Goal: Task Accomplishment & Management: Complete application form

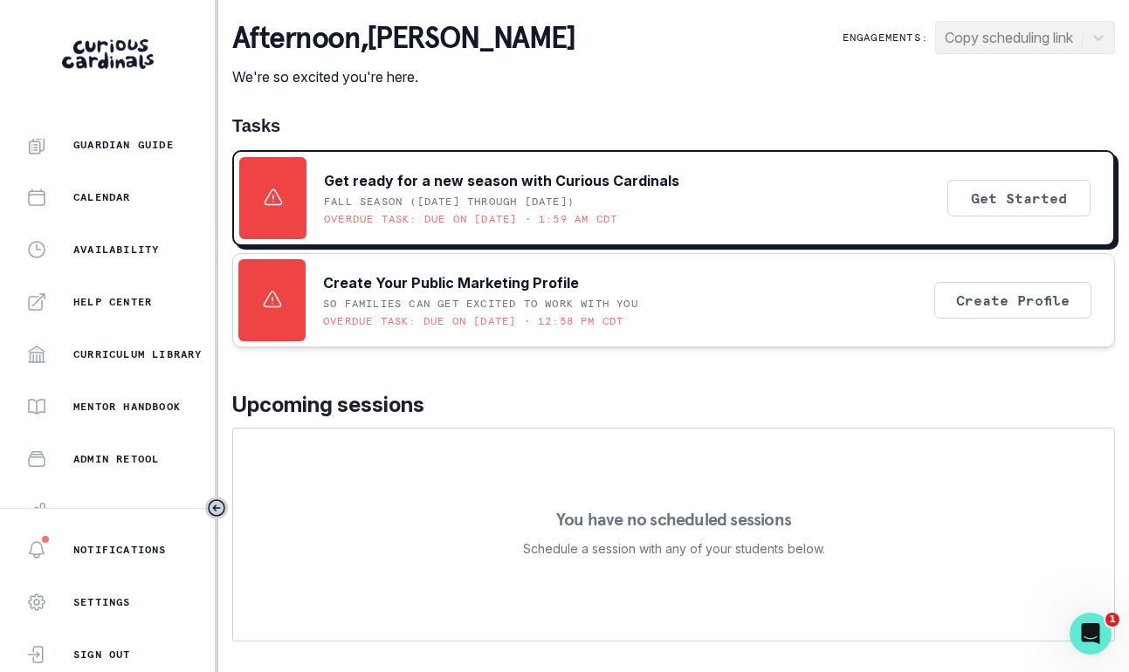
scroll to position [399, 0]
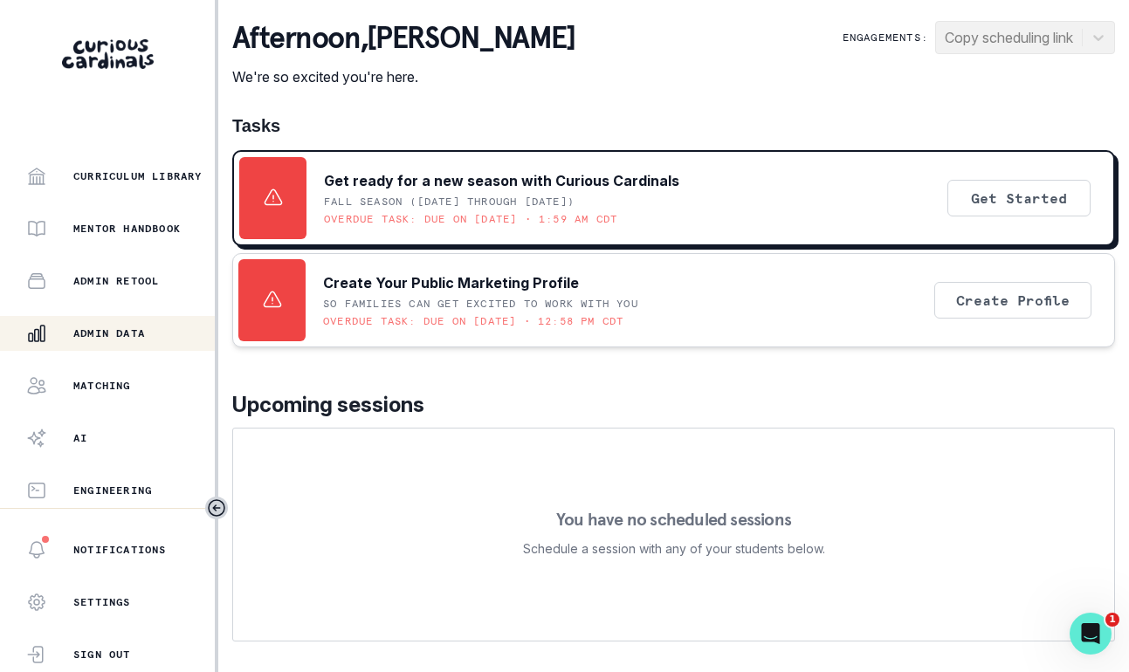
click at [93, 337] on p "Admin Data" at bounding box center [109, 334] width 72 height 14
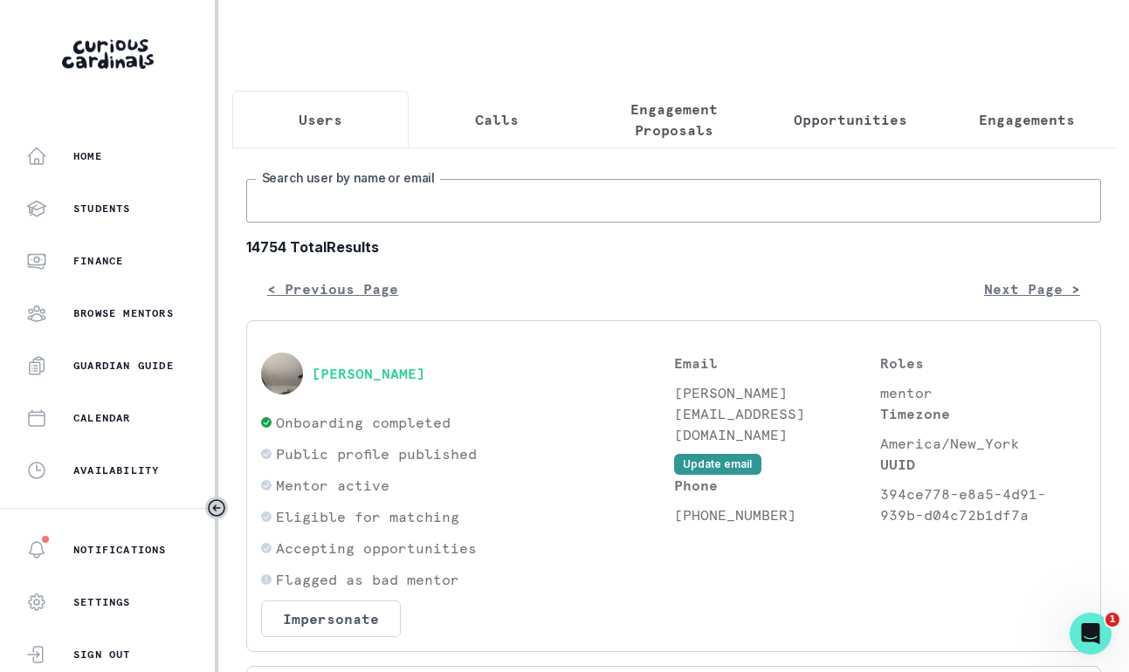
click at [327, 188] on input "Search user by name or email" at bounding box center [673, 201] width 855 height 44
type input "usha"
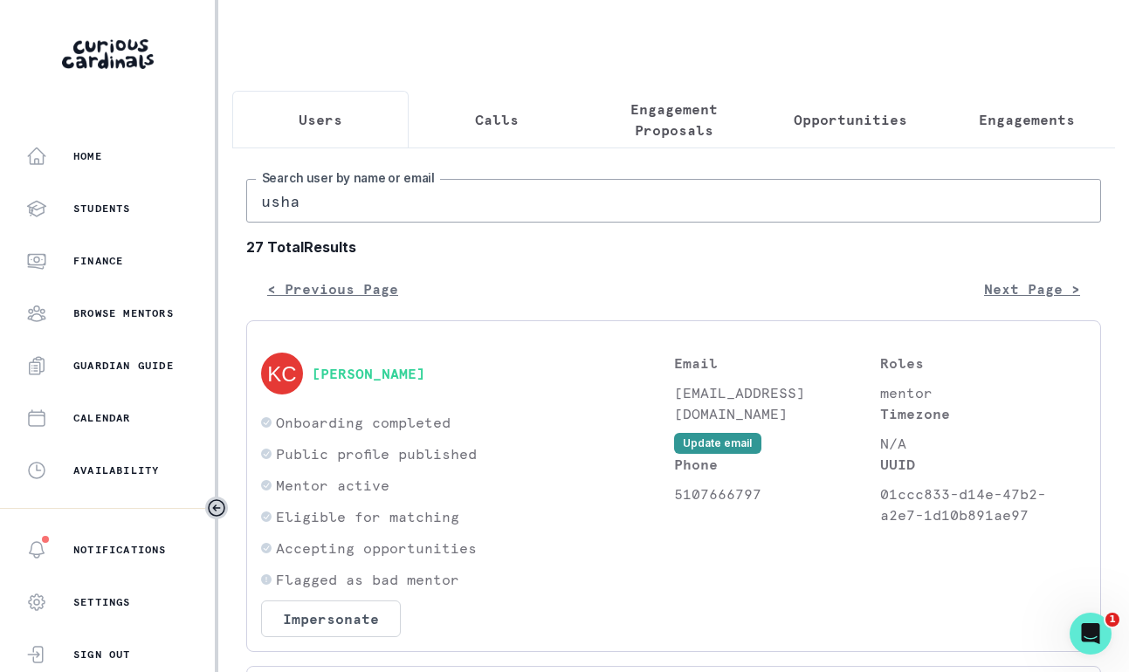
click at [348, 211] on input "usha" at bounding box center [673, 201] width 855 height 44
type input "[PERSON_NAME]"
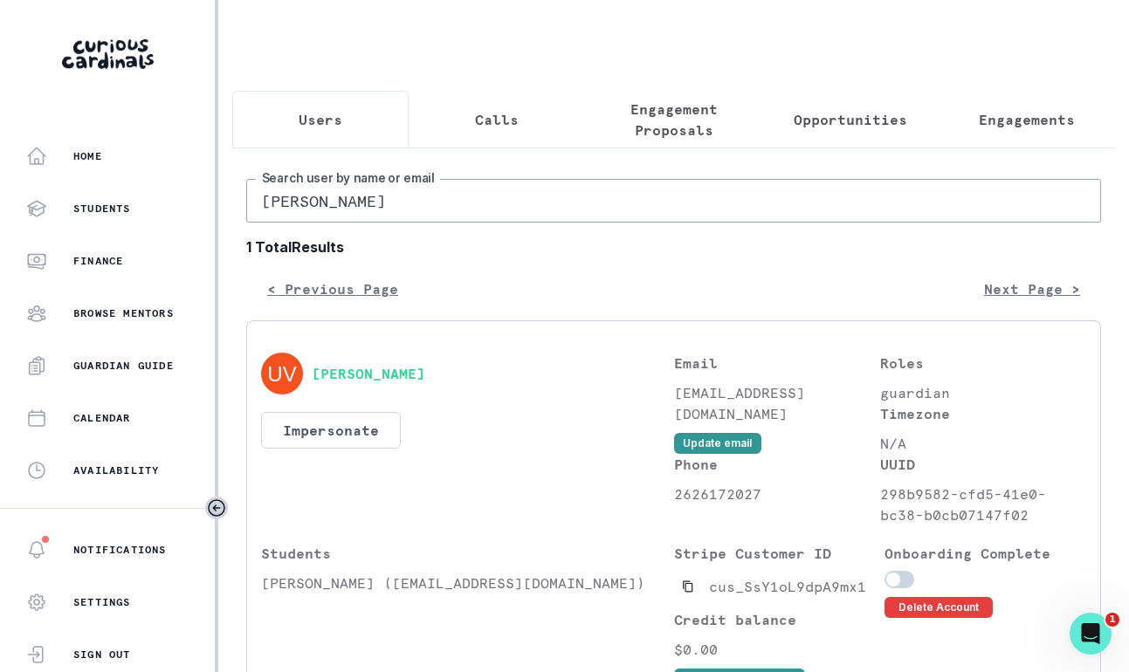
scroll to position [116, 0]
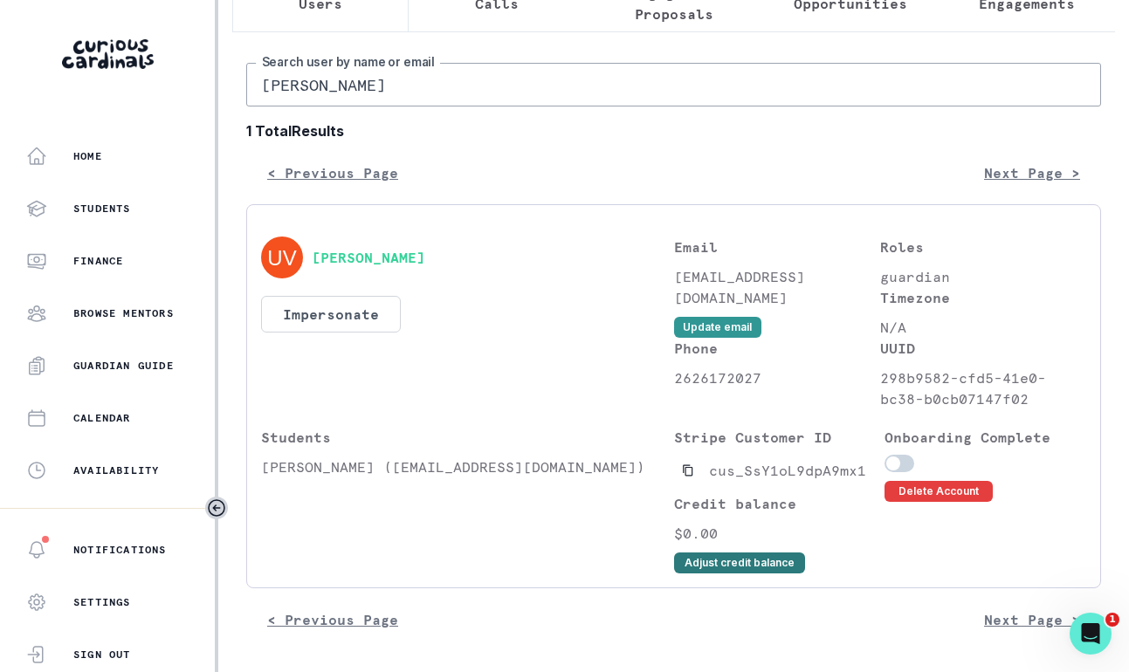
click at [713, 557] on button "Adjust credit balance" at bounding box center [739, 563] width 131 height 21
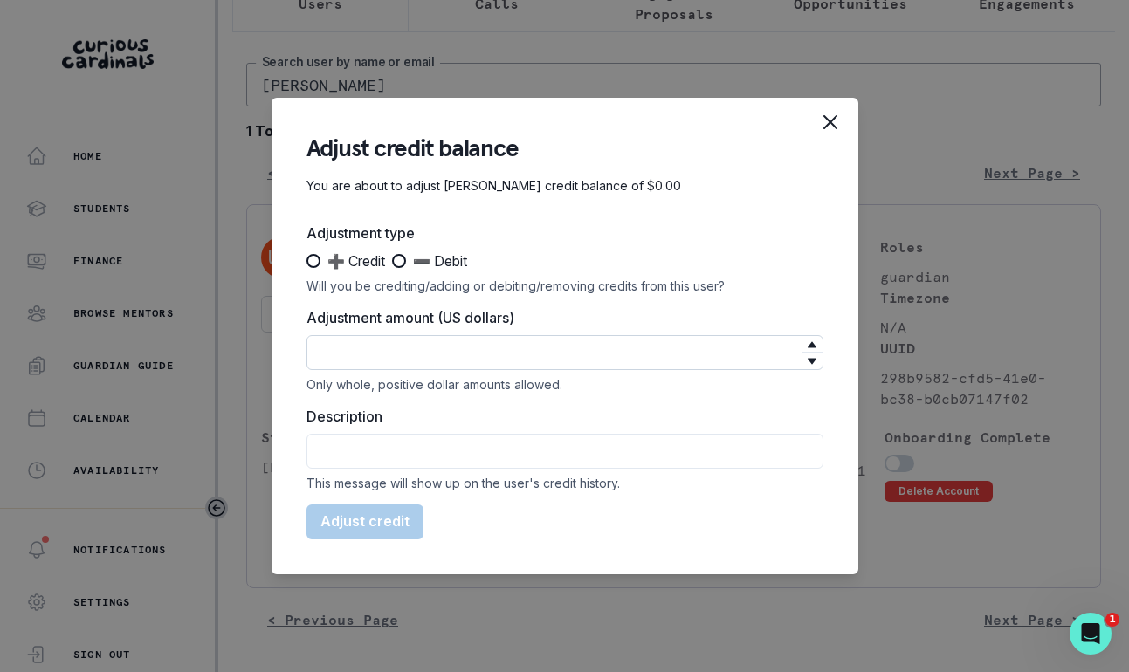
click at [458, 351] on input "Adjustment amount (US dollars)" at bounding box center [564, 352] width 517 height 35
type input "100"
click at [353, 275] on div "Adjustment type ➕ Credit ➖ Debit Will you be crediting/adding or debiting/remov…" at bounding box center [564, 258] width 517 height 71
click at [343, 265] on span "➕ Credit" at bounding box center [356, 261] width 58 height 21
click at [306, 262] on input "➕ Credit" at bounding box center [306, 261] width 1 height 1
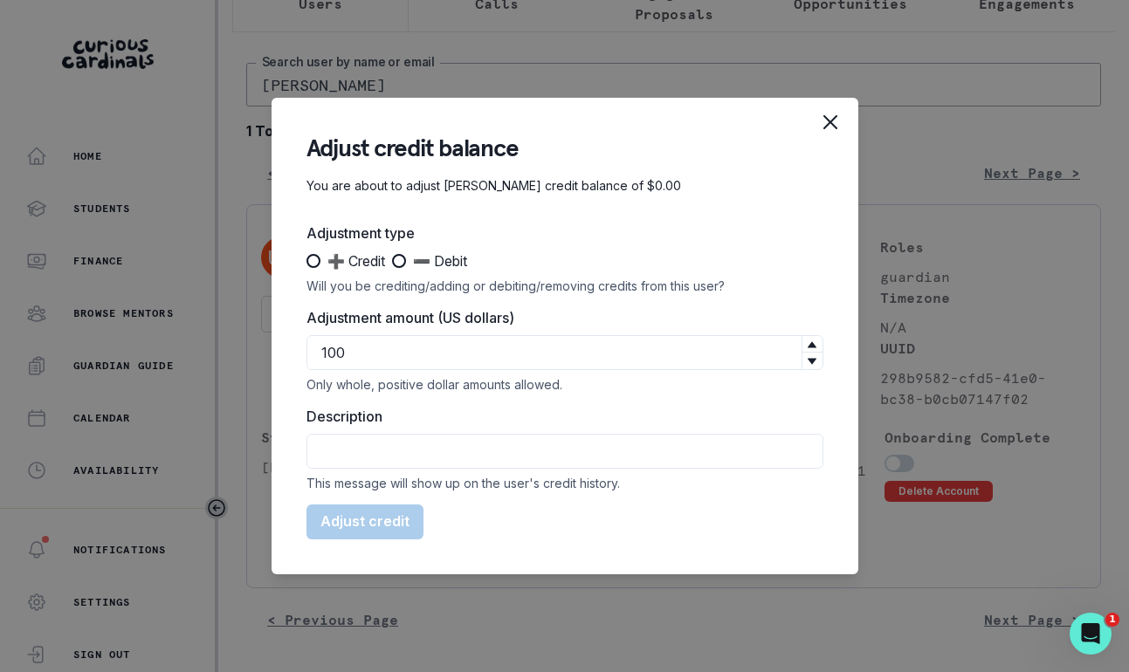
radio input "true"
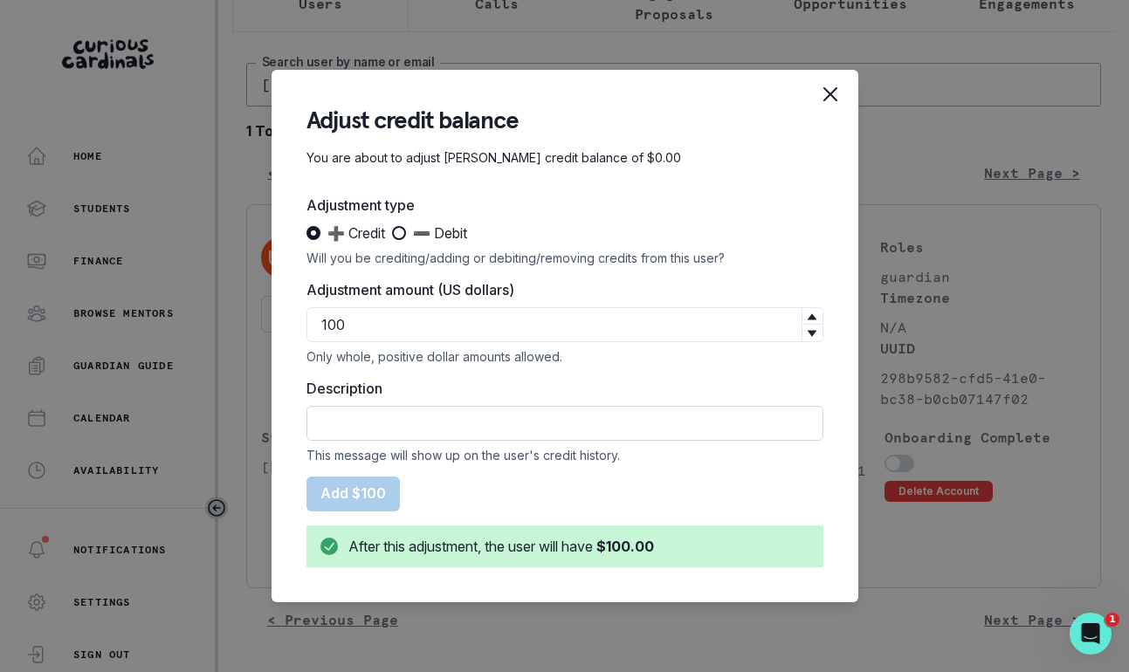
click at [529, 424] on input "Description" at bounding box center [564, 423] width 517 height 35
type input "[PERSON_NAME] promotion credit"
click at [349, 505] on button "Add $100" at bounding box center [352, 494] width 93 height 35
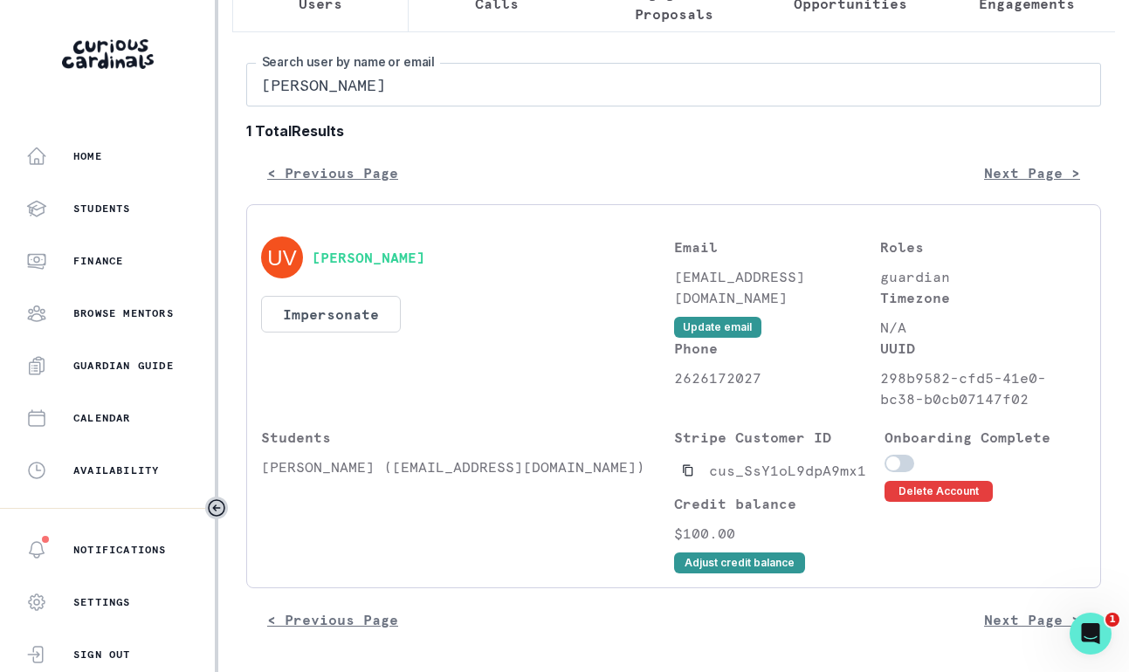
scroll to position [0, 0]
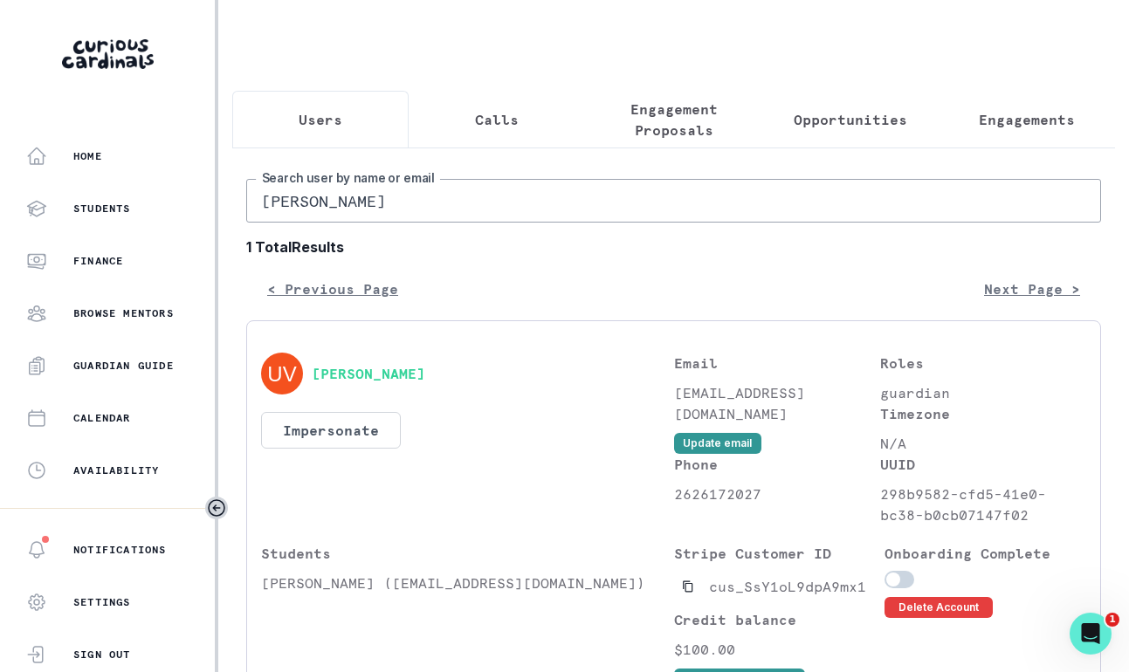
click at [663, 114] on p "Engagement Proposals" at bounding box center [673, 120] width 147 height 42
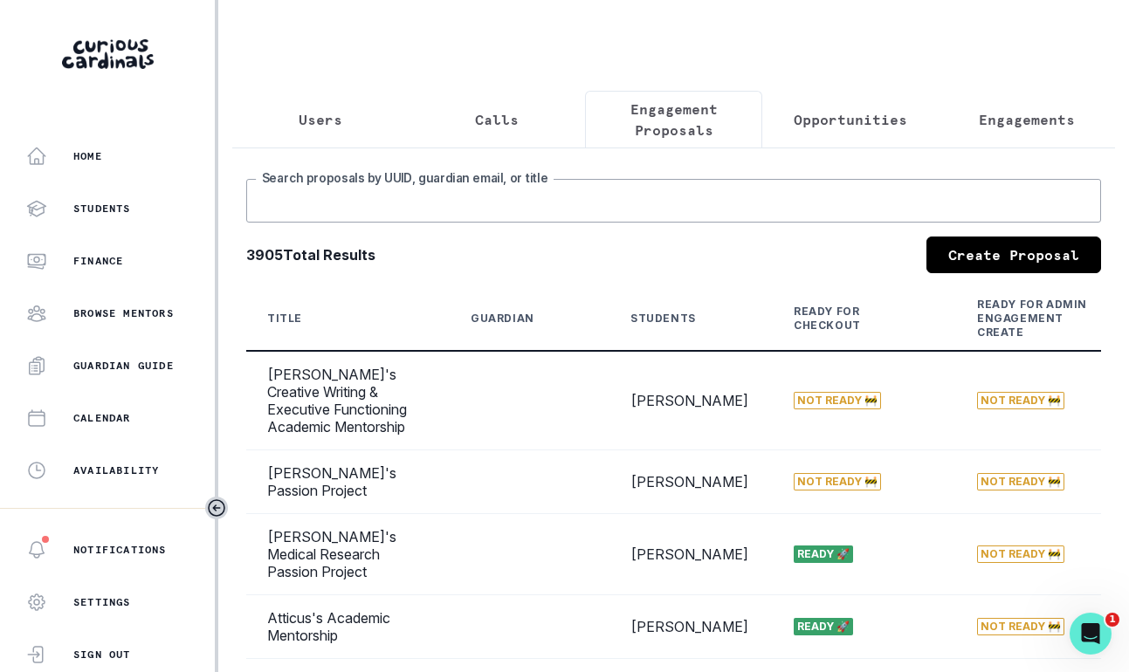
click at [735, 191] on input "Search proposals by UUID, guardian email, or title" at bounding box center [673, 201] width 855 height 44
type input "[PERSON_NAME]"
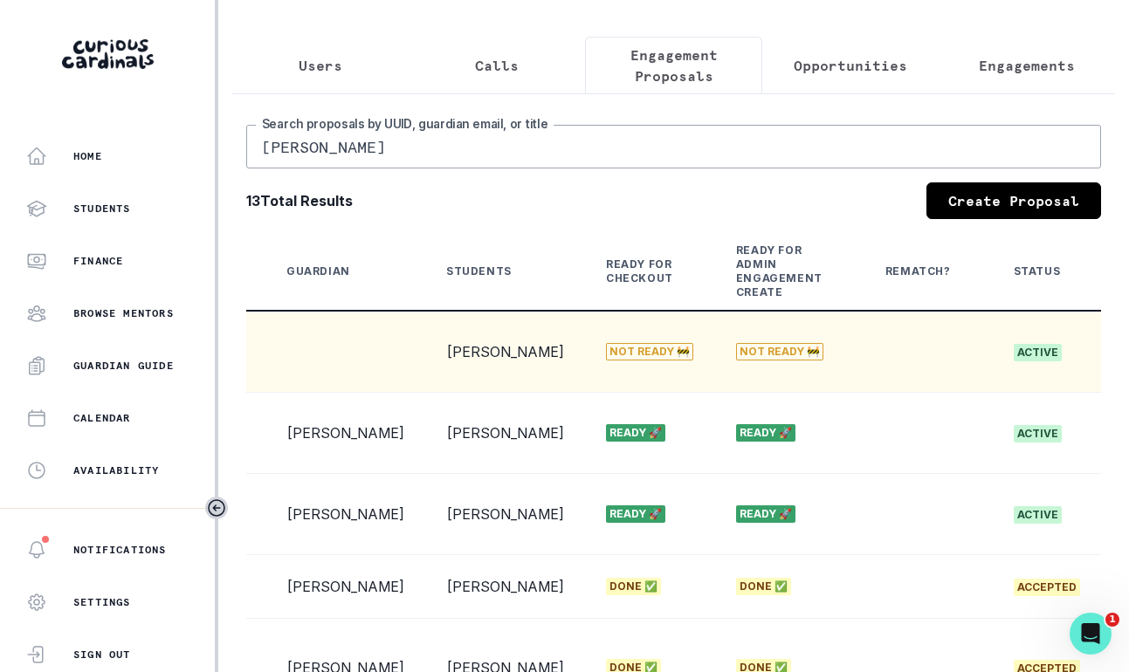
scroll to position [0, 329]
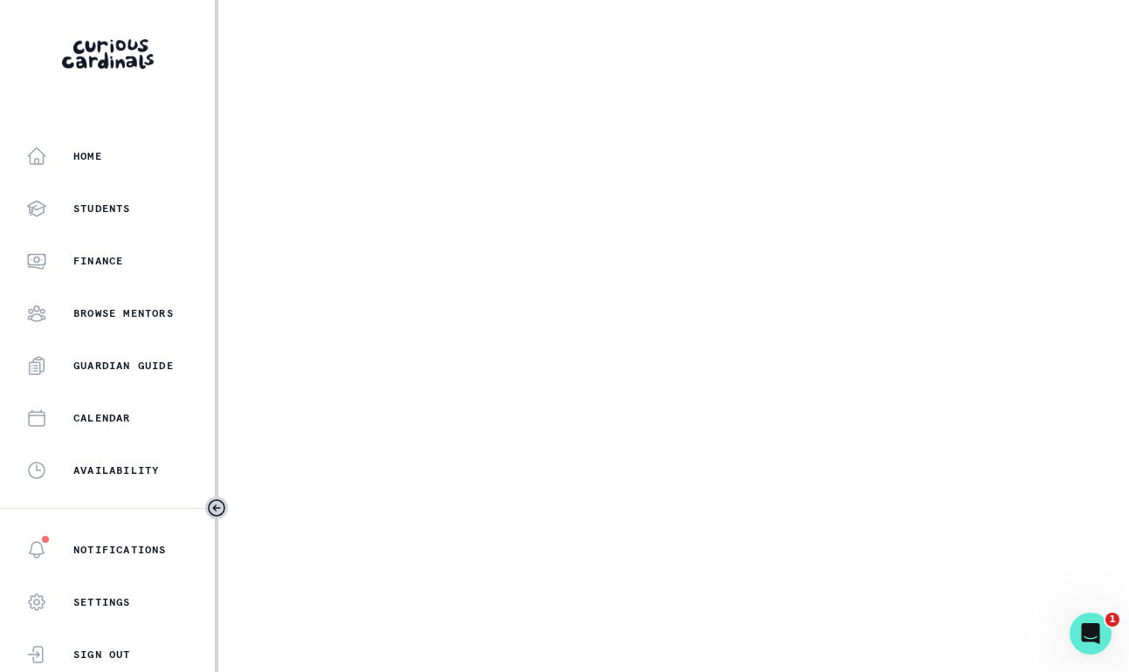
select select "5dcde038-cb98-49d9-8119-499a098a35d2"
select select "3262904f-45f4-4c5e-a804-000ac5f8c7d3"
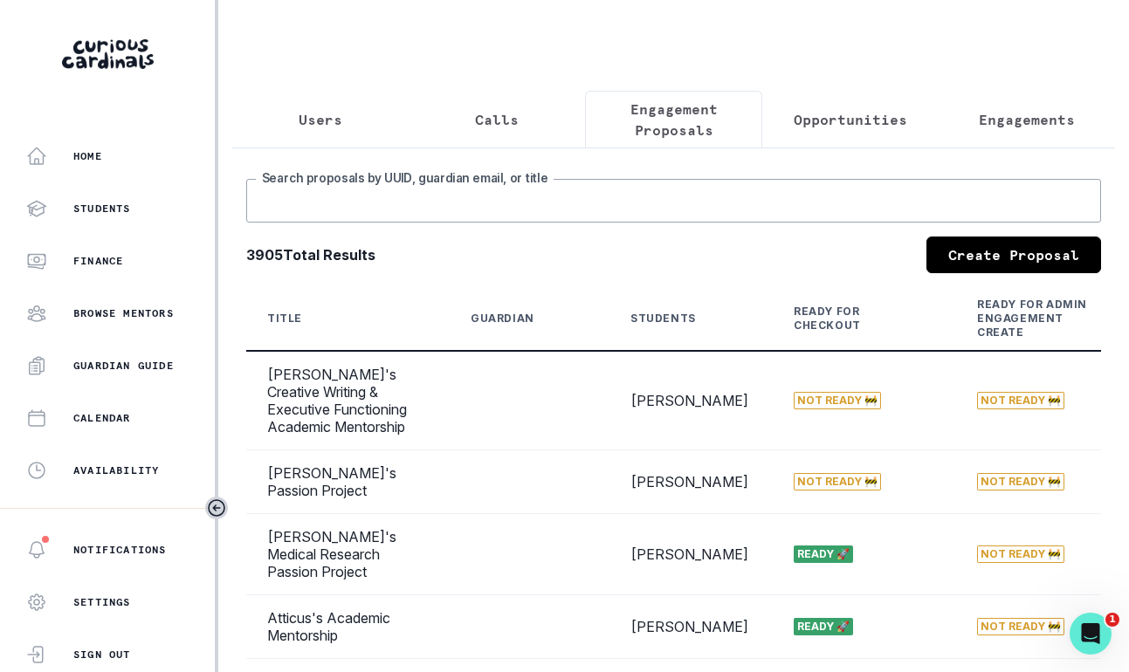
click at [513, 215] on input "Search proposals by UUID, guardian email, or title" at bounding box center [673, 201] width 855 height 44
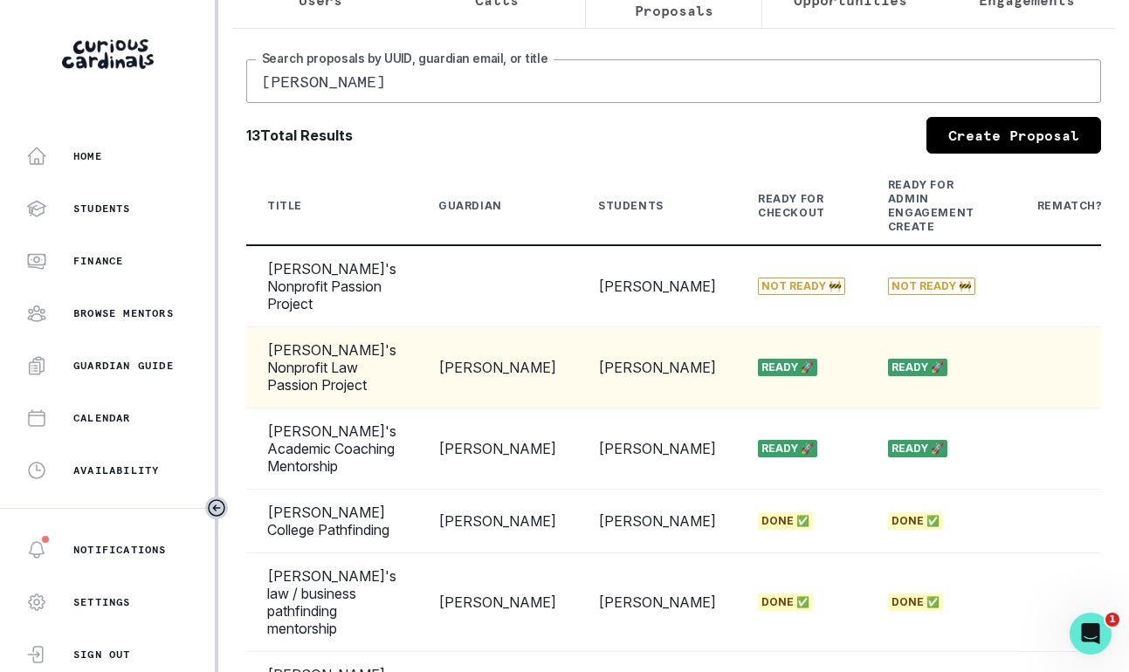
scroll to position [0, 329]
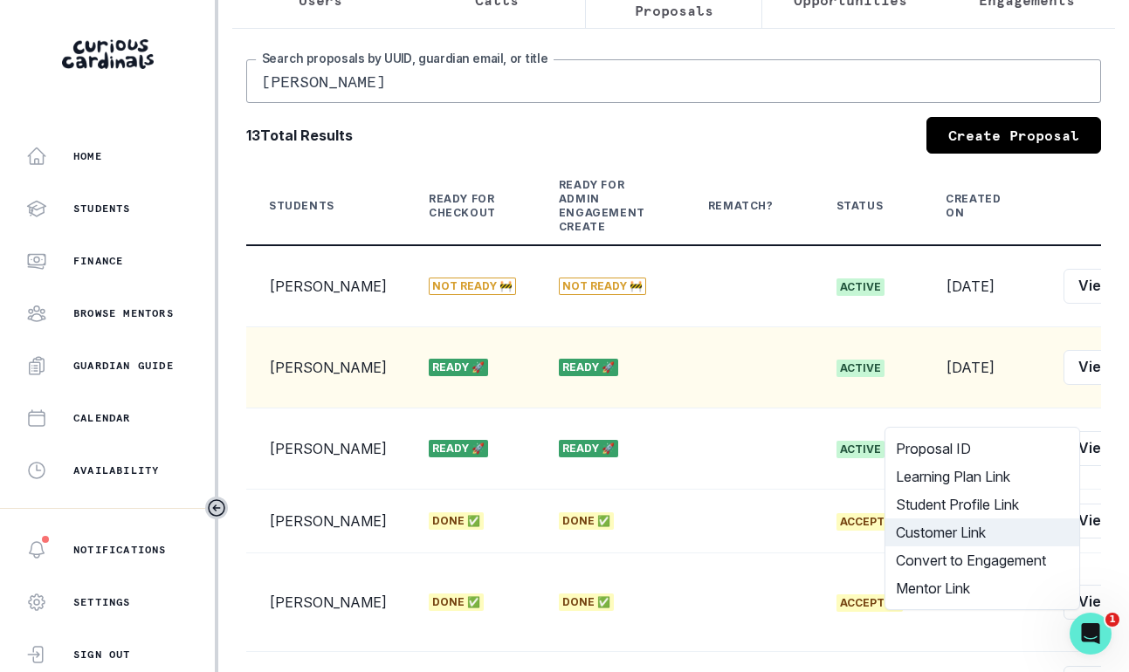
click at [995, 539] on button "Customer Link" at bounding box center [982, 533] width 194 height 28
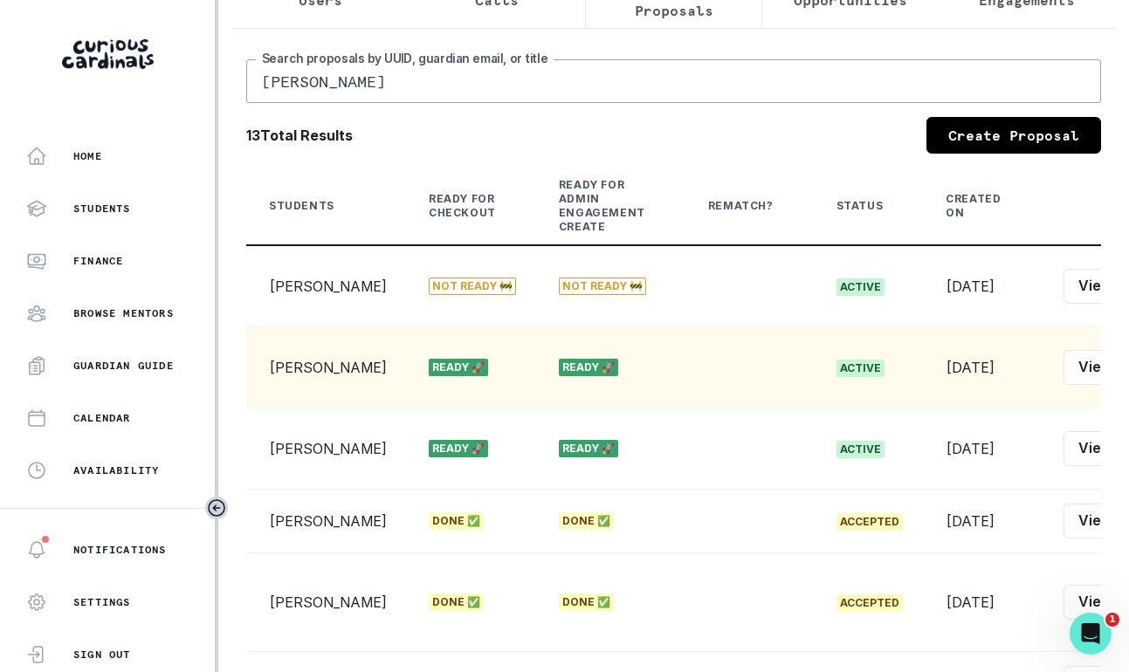
click at [700, 90] on input "[PERSON_NAME]" at bounding box center [673, 81] width 855 height 44
drag, startPoint x: 700, startPoint y: 90, endPoint x: 412, endPoint y: 59, distance: 289.8
click at [412, 59] on input "[PERSON_NAME]" at bounding box center [673, 81] width 855 height 44
type input "aarya"
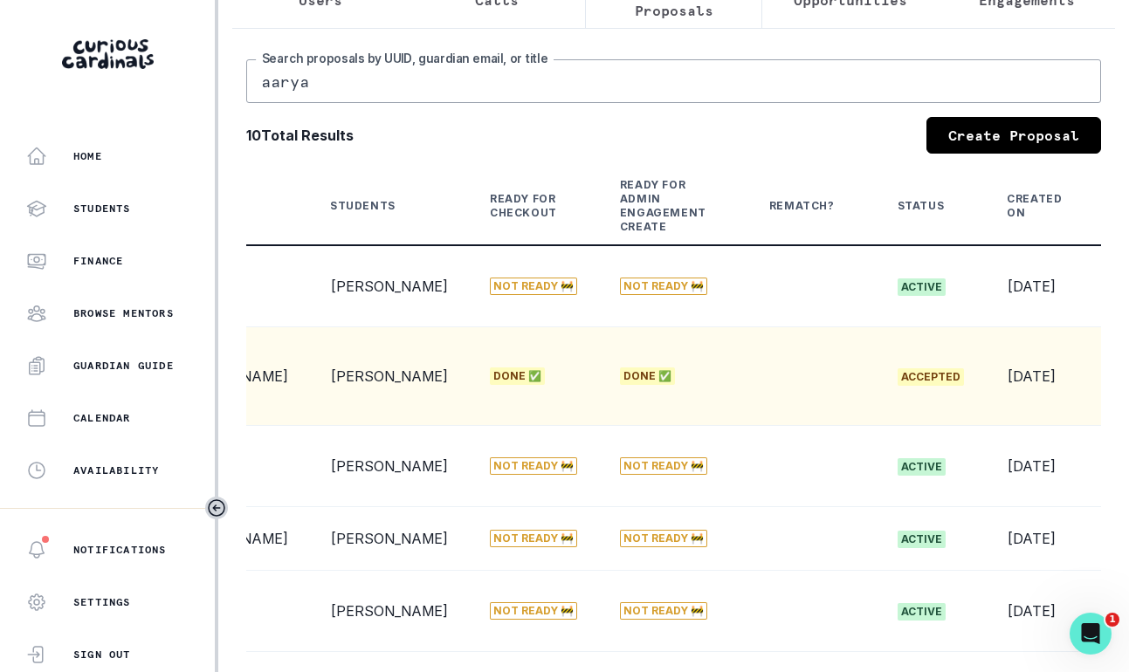
scroll to position [0, 384]
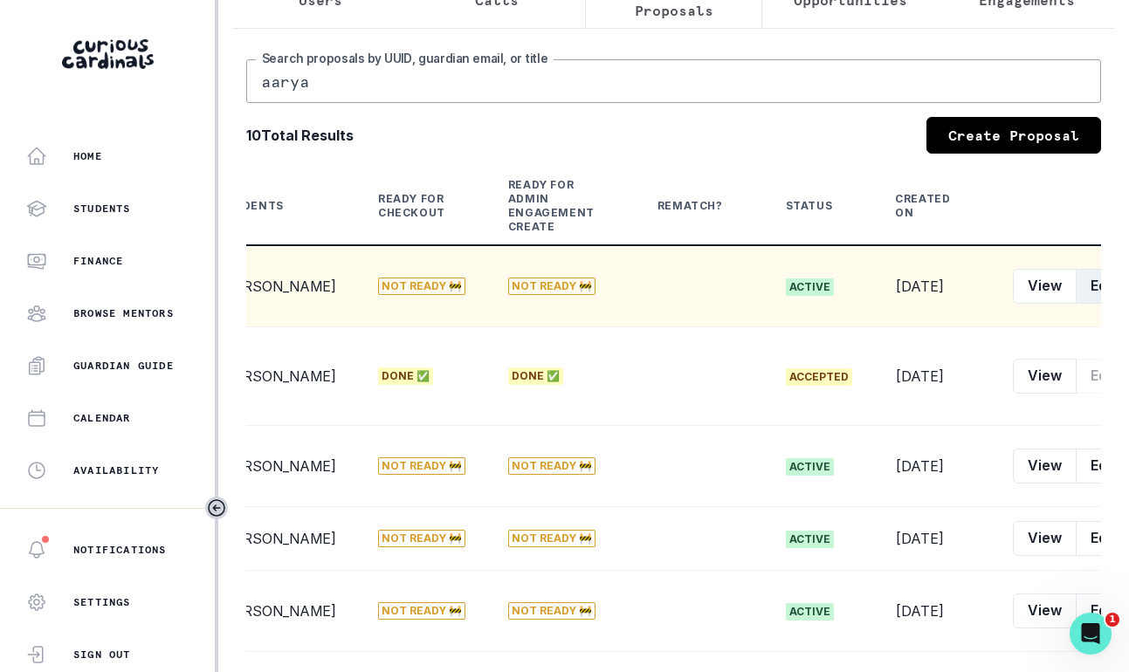
click at [1076, 286] on button "Edit" at bounding box center [1103, 286] width 55 height 35
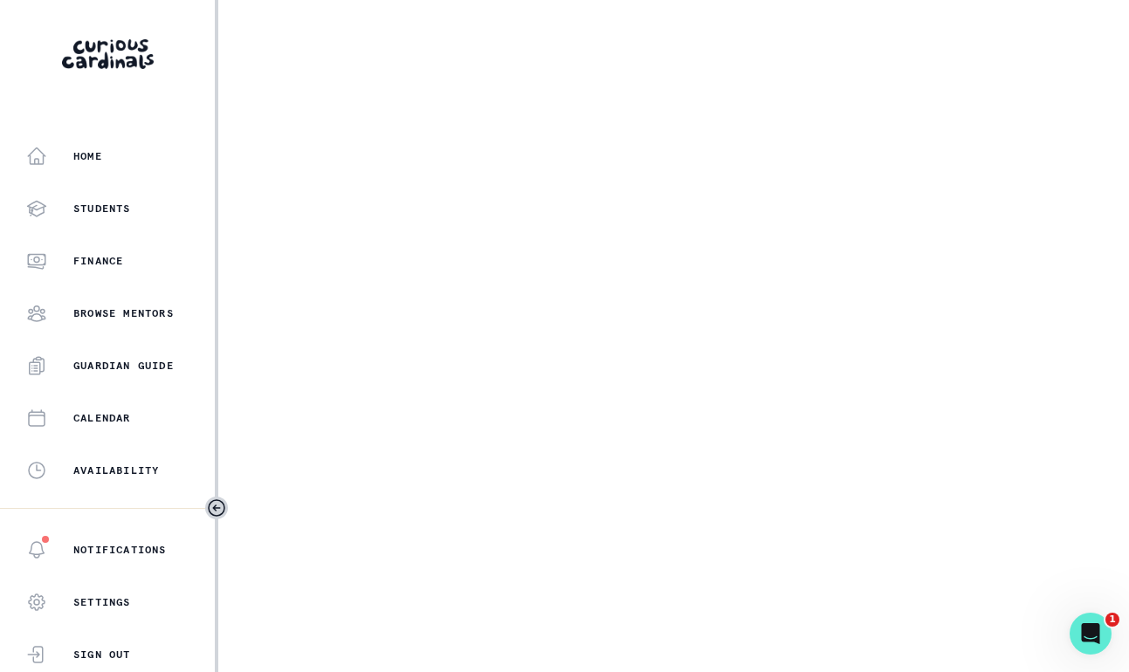
select select "2e0e0867-17d0-41a8-92b9-7b446b3bc83e"
select select "519877f8-d88f-48d5-b35a-d9ce14346d72"
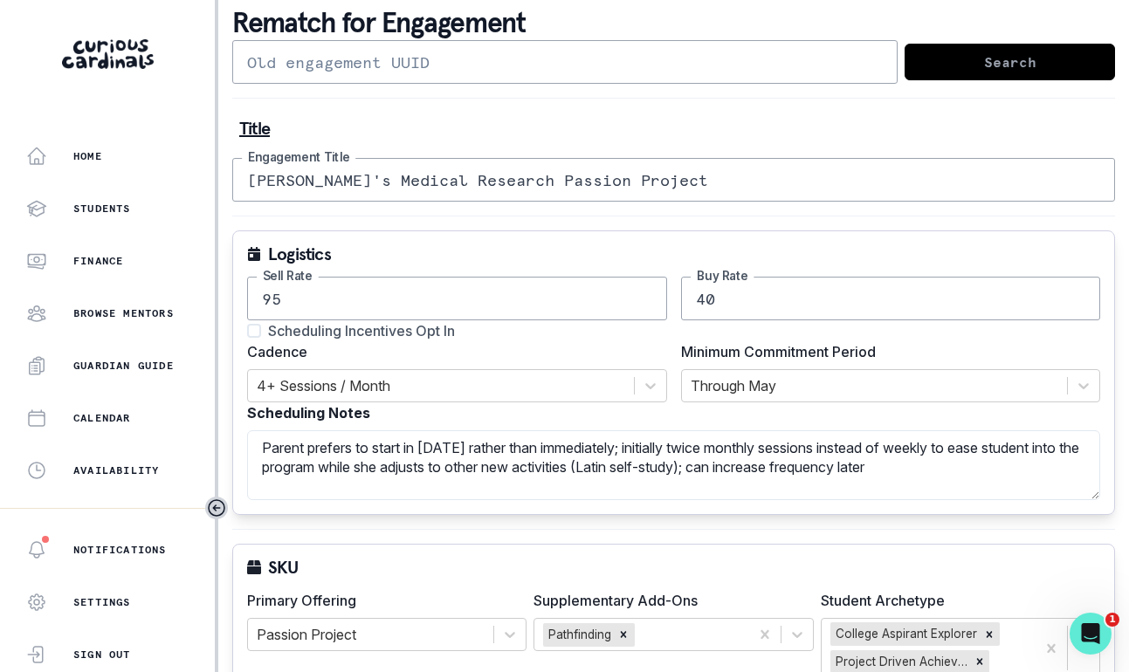
scroll to position [148, 0]
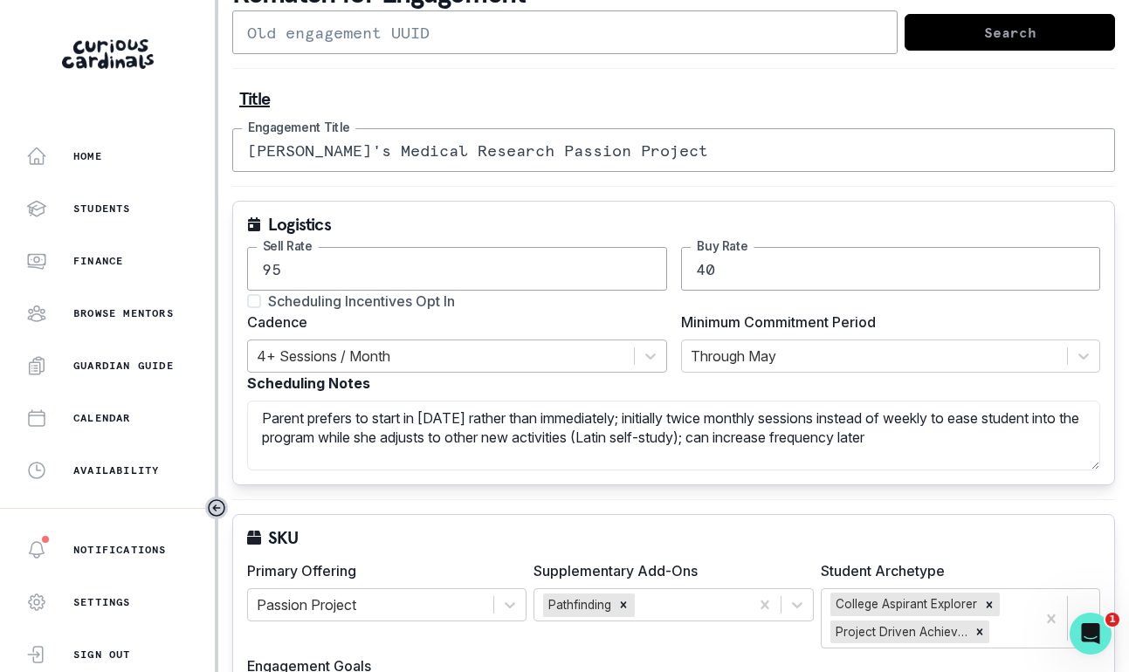
click at [399, 367] on div at bounding box center [441, 356] width 368 height 24
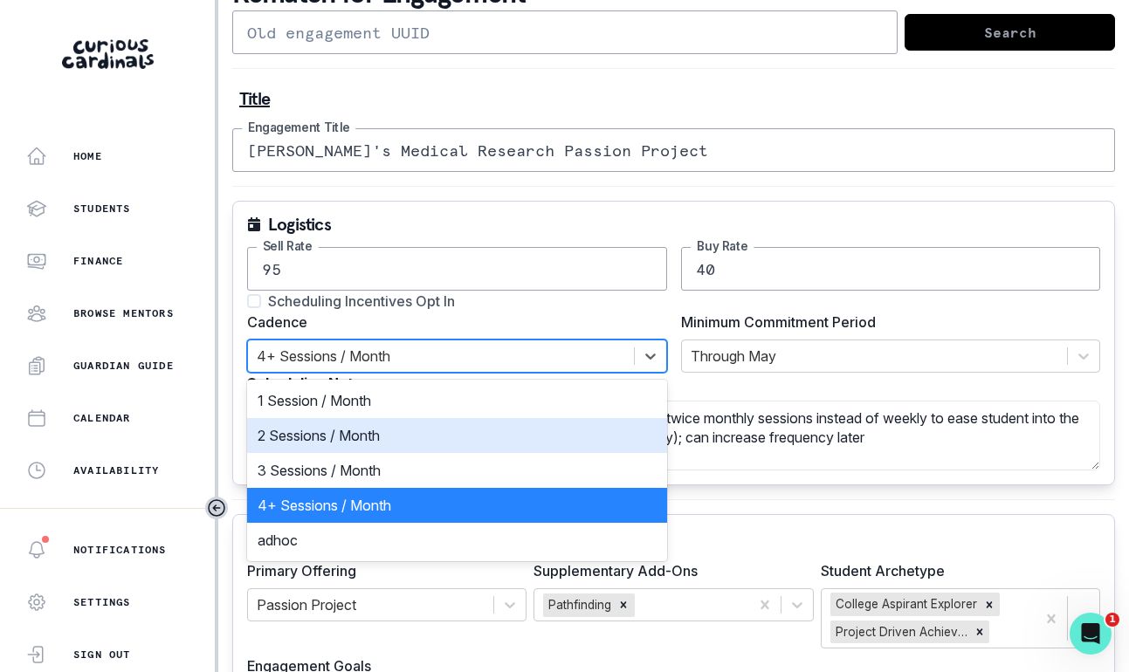
click at [379, 441] on div "2 Sessions / Month" at bounding box center [457, 435] width 420 height 35
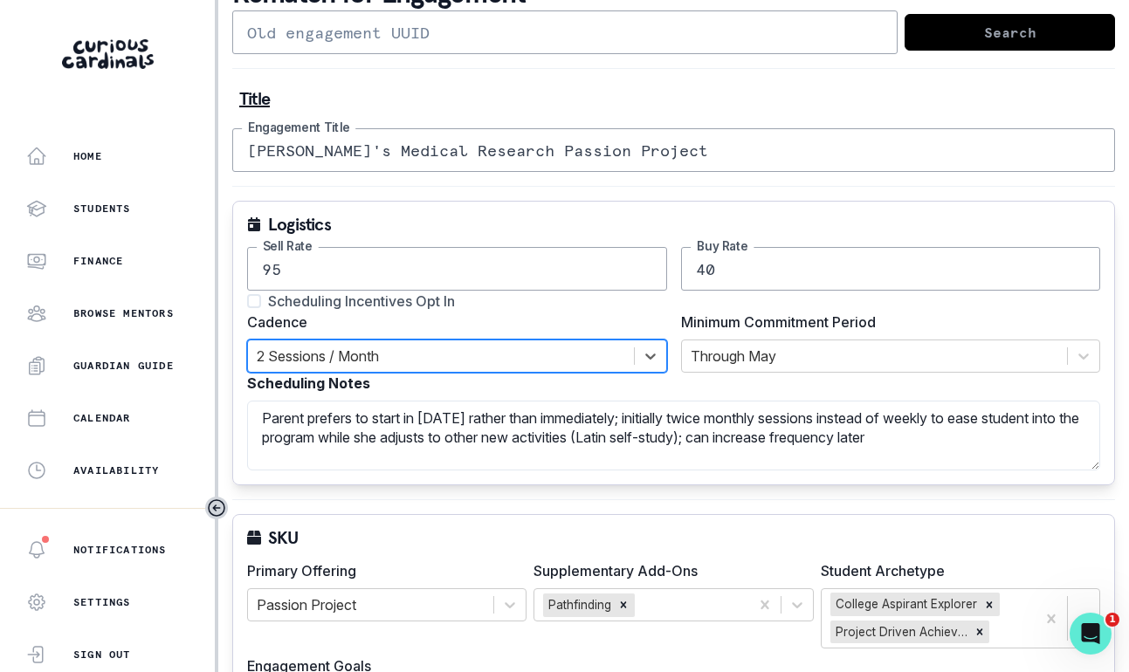
click at [385, 309] on span "Scheduling Incentives Opt In" at bounding box center [361, 301] width 187 height 21
click at [247, 302] on input "Scheduling Incentives Opt In" at bounding box center [246, 301] width 1 height 1
checkbox input "true"
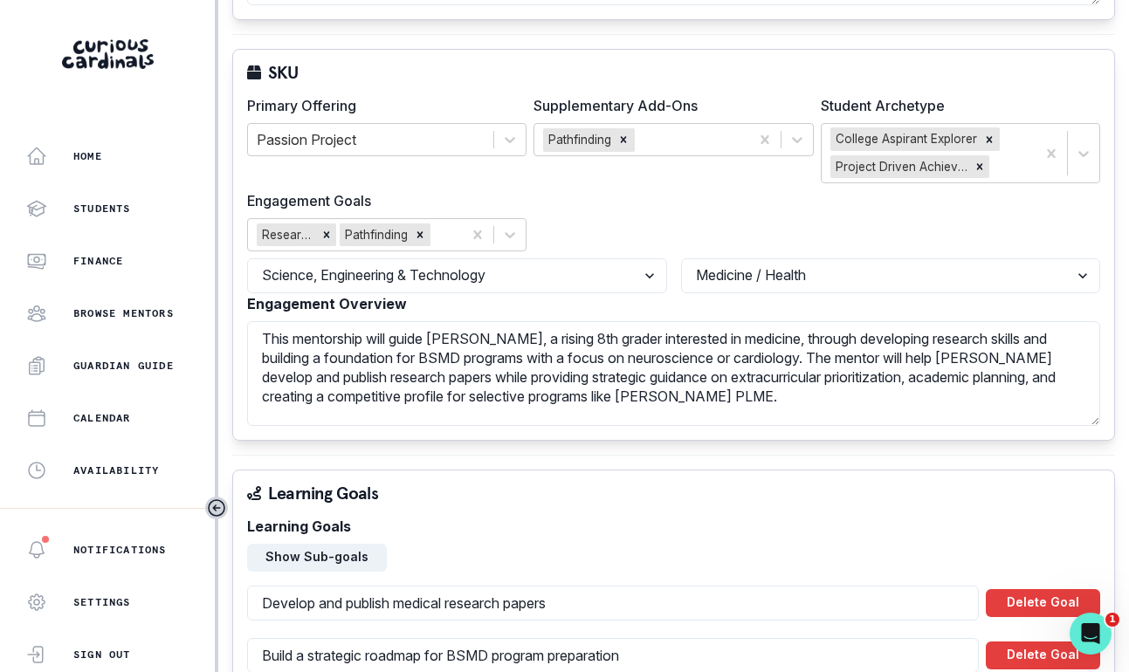
scroll to position [373, 0]
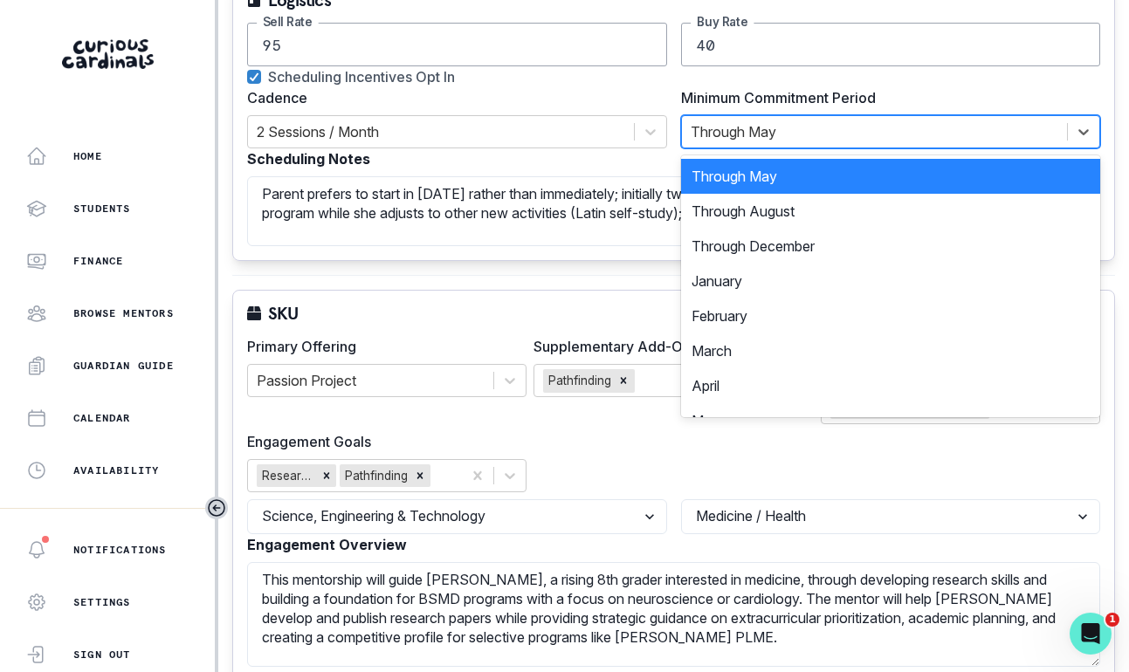
click at [706, 148] on div "Through May" at bounding box center [875, 131] width 386 height 31
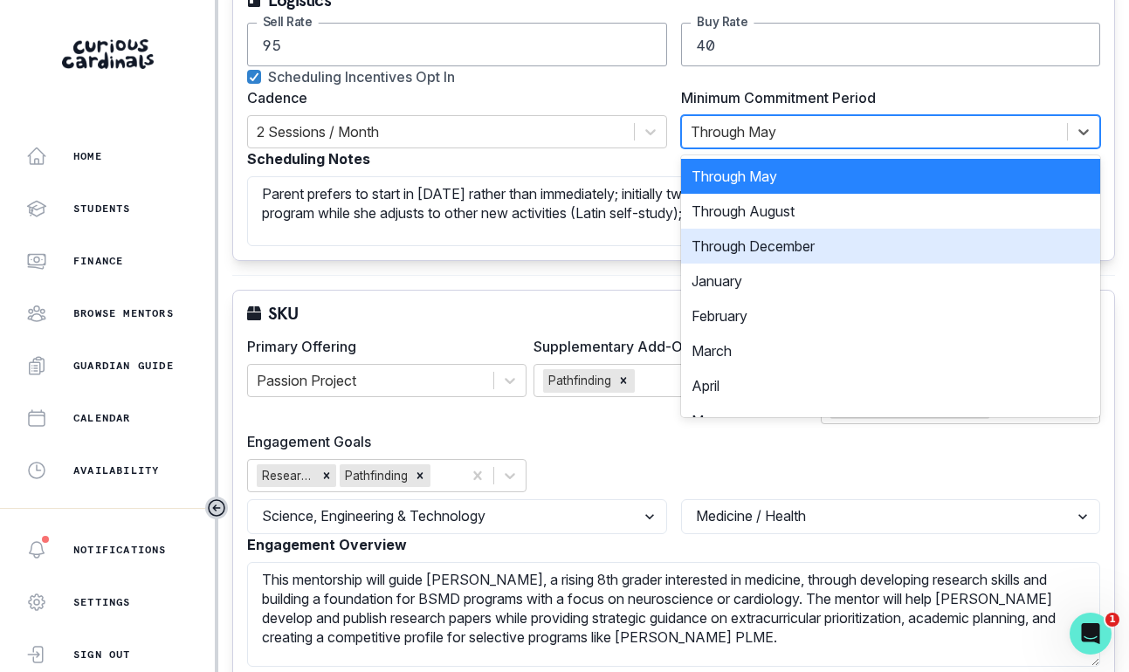
click at [730, 248] on div "Through December" at bounding box center [891, 246] width 420 height 35
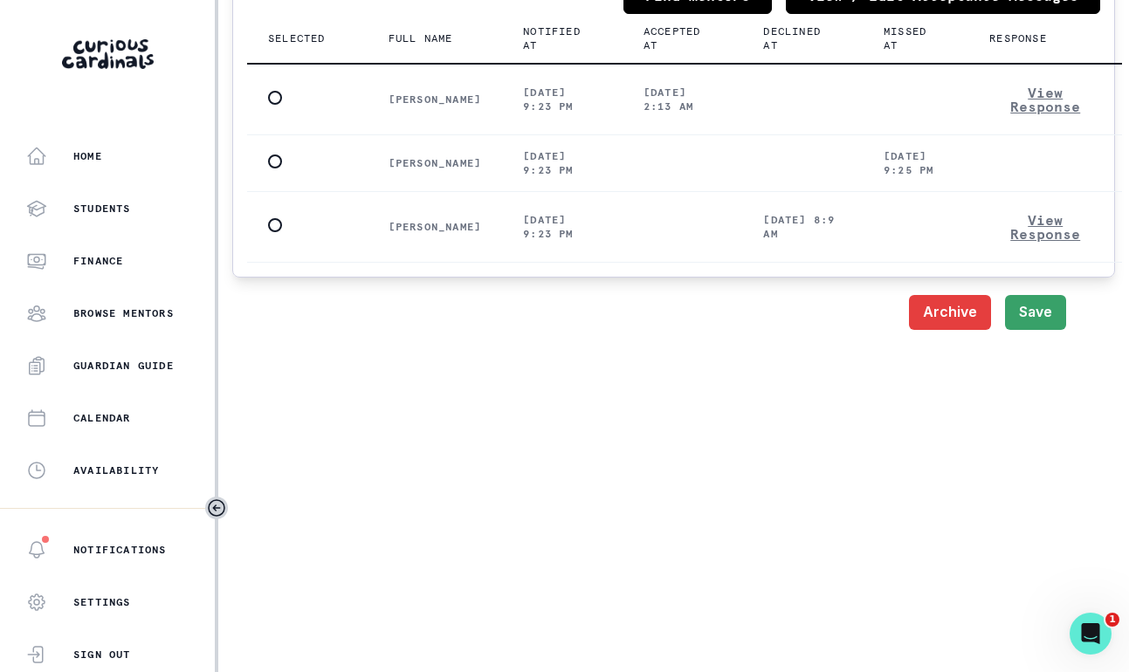
scroll to position [2468, 0]
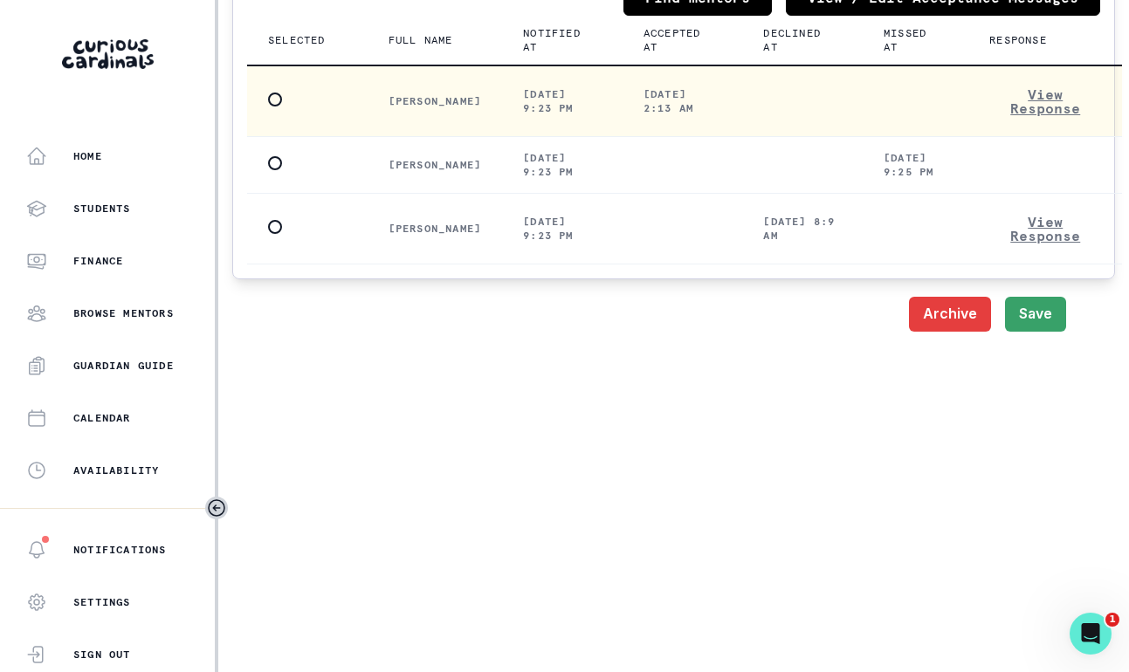
click at [273, 97] on span at bounding box center [275, 100] width 14 height 14
click at [268, 99] on input "radio" at bounding box center [267, 99] width 1 height 1
click at [1034, 312] on button "Save" at bounding box center [1035, 314] width 61 height 35
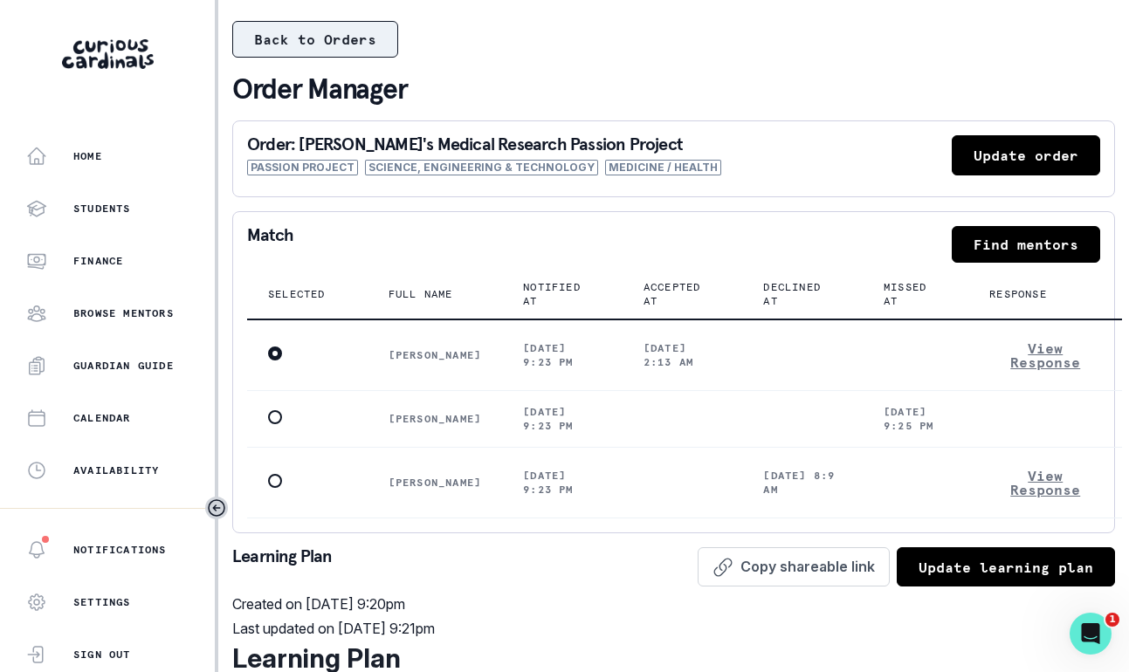
click at [354, 44] on button "Back to Orders" at bounding box center [315, 39] width 166 height 37
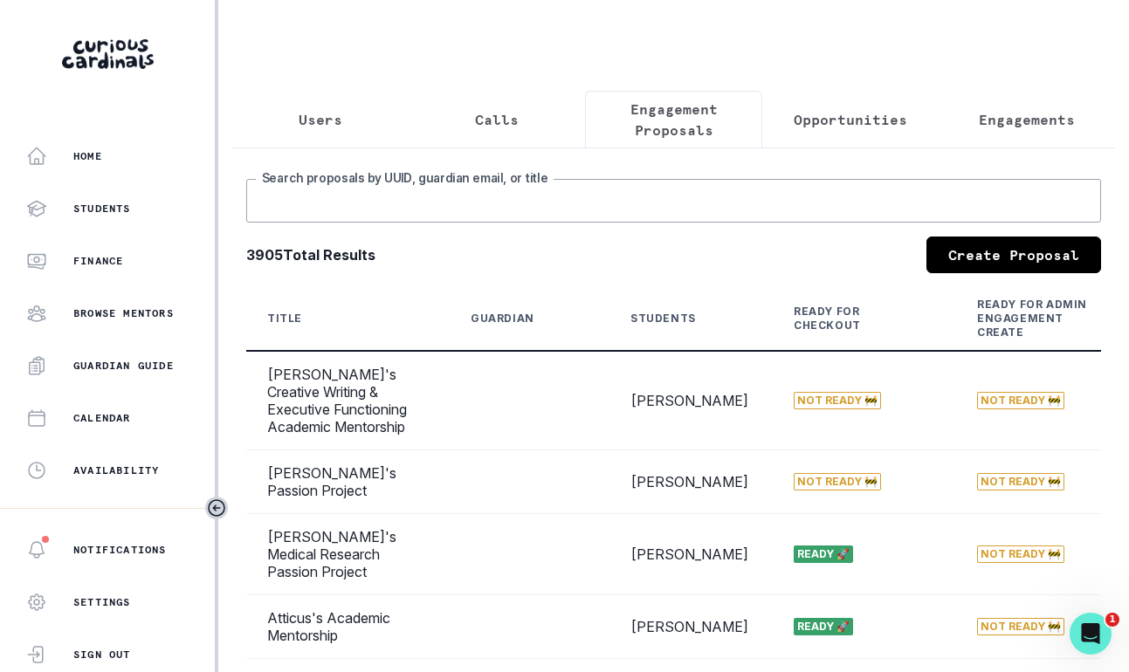
click at [751, 203] on input "Search proposals by UUID, guardian email, or title" at bounding box center [673, 201] width 855 height 44
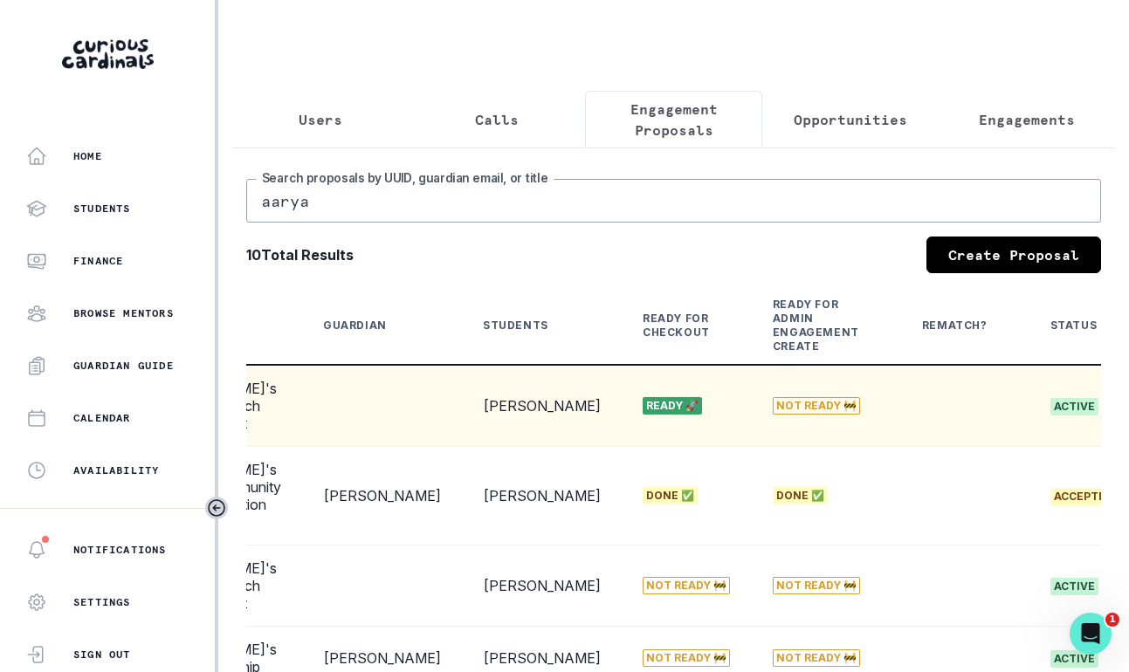
scroll to position [0, 384]
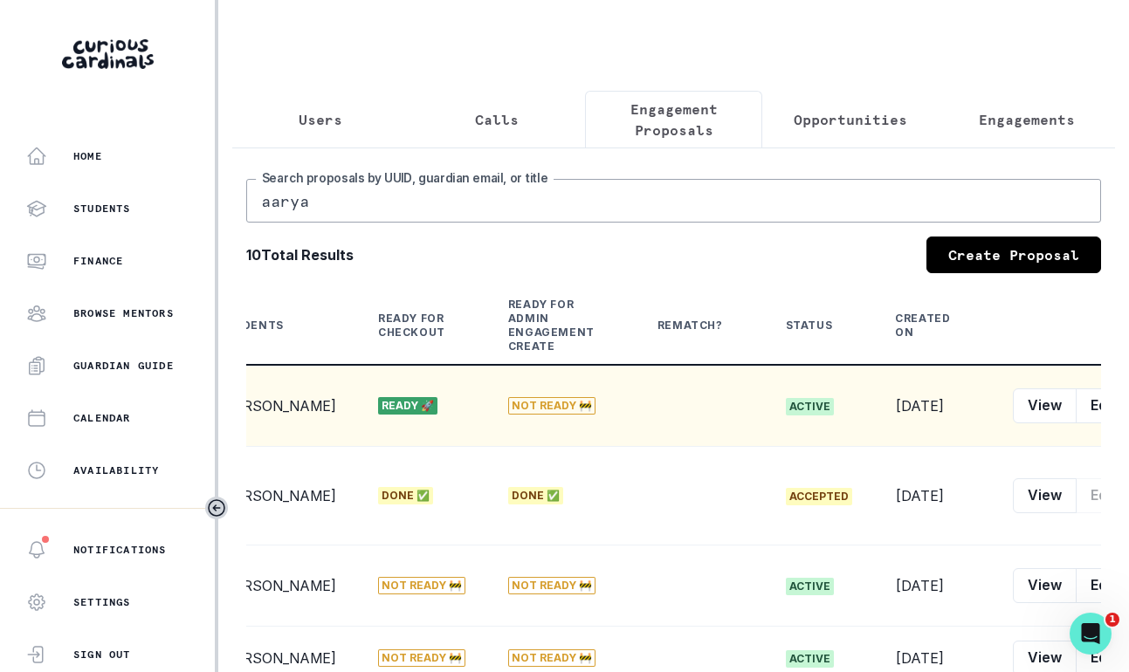
click at [1128, 402] on button "row menu" at bounding box center [1147, 406] width 35 height 35
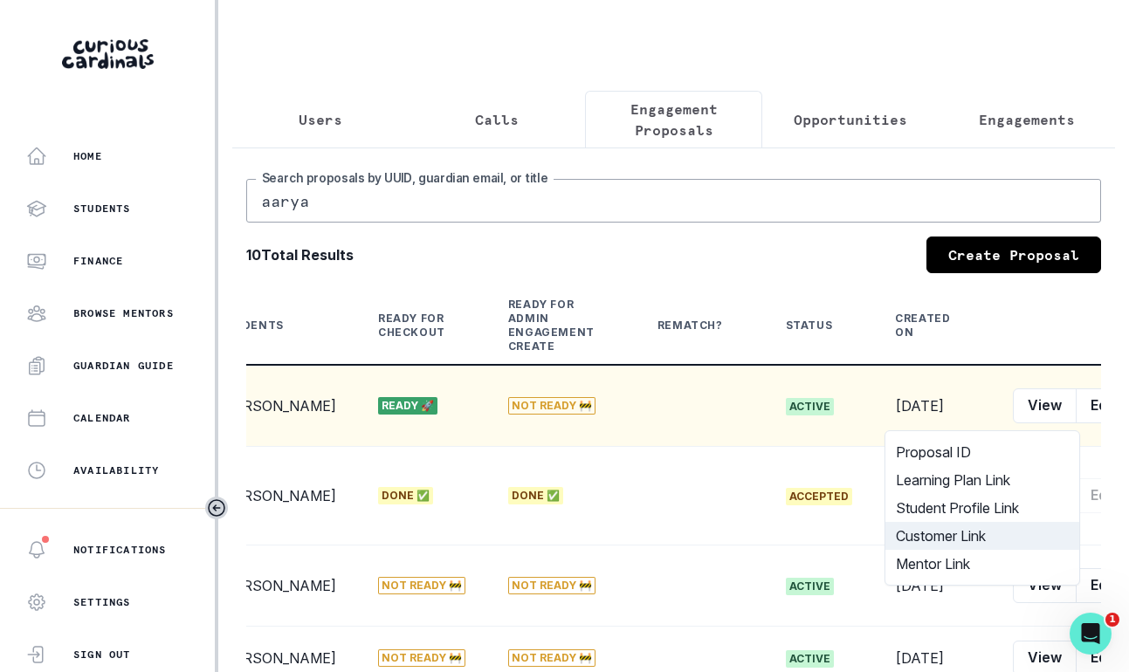
click at [1042, 532] on button "Customer Link" at bounding box center [982, 536] width 194 height 28
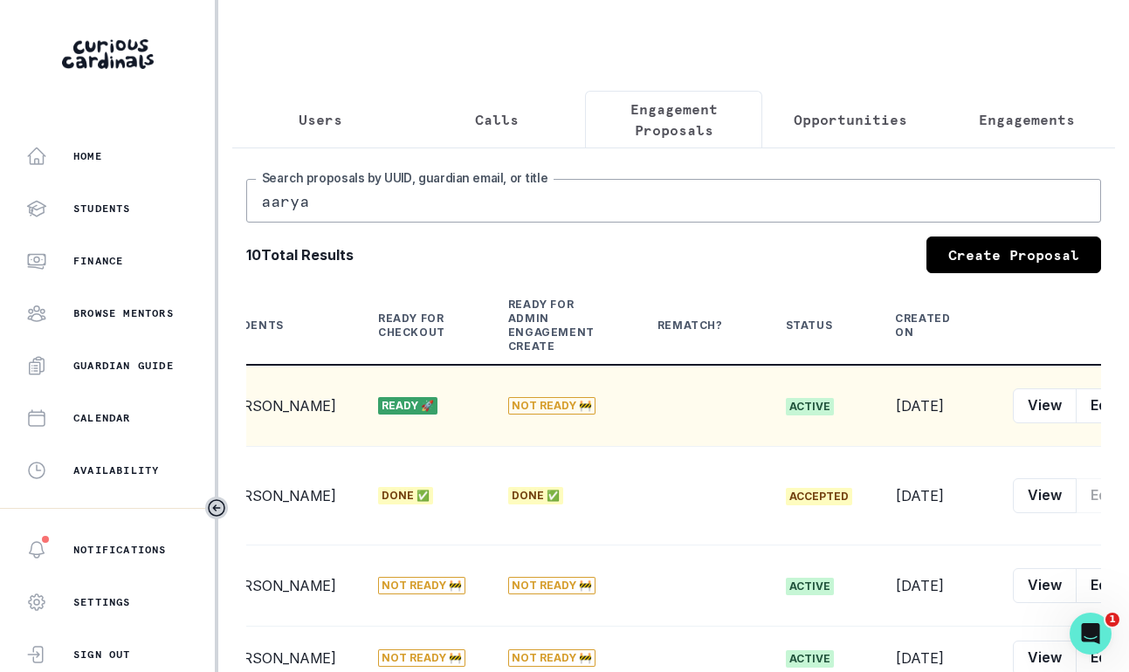
drag, startPoint x: 545, startPoint y: 200, endPoint x: 253, endPoint y: 168, distance: 293.4
type input "[PERSON_NAME]"
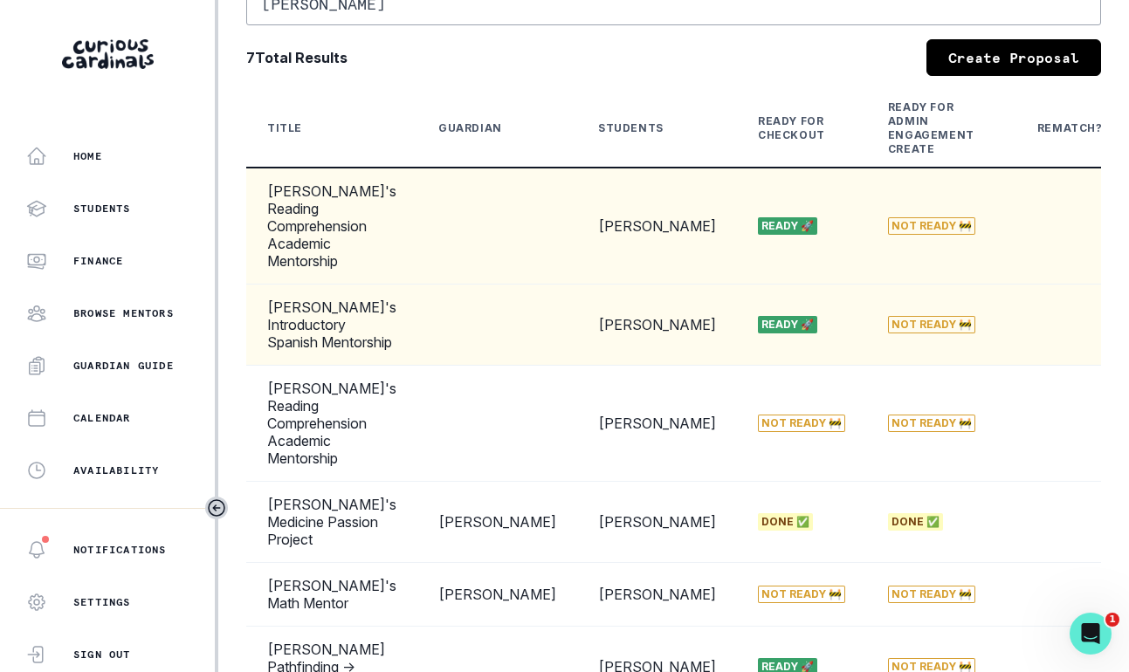
scroll to position [0, 358]
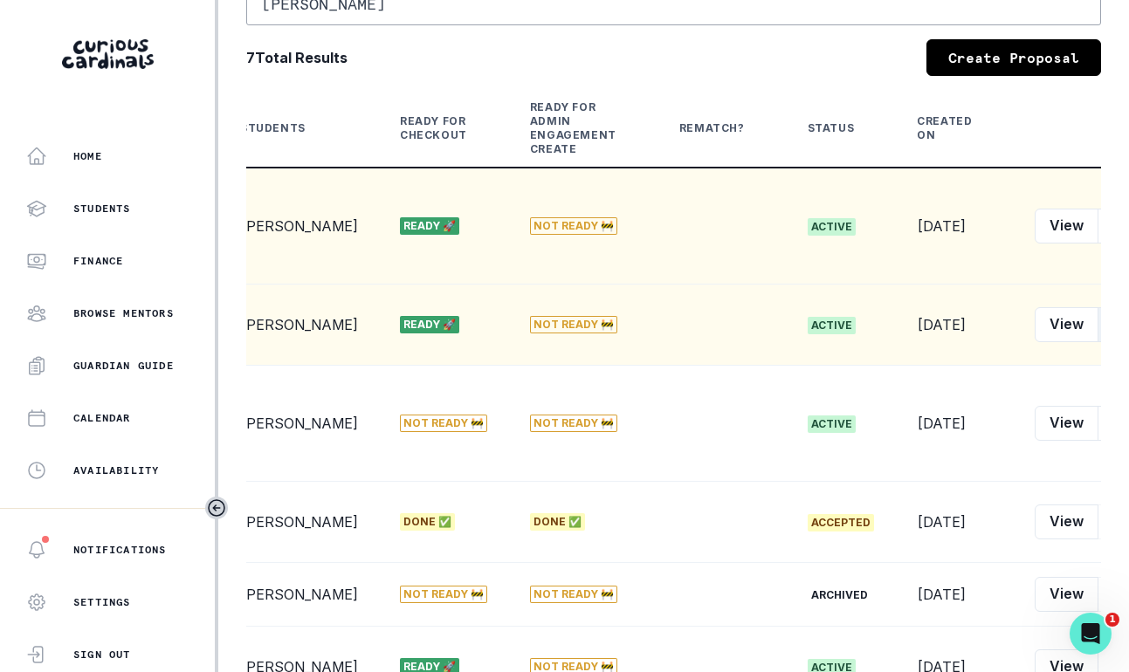
click at [1098, 333] on button "Edit" at bounding box center [1125, 324] width 55 height 35
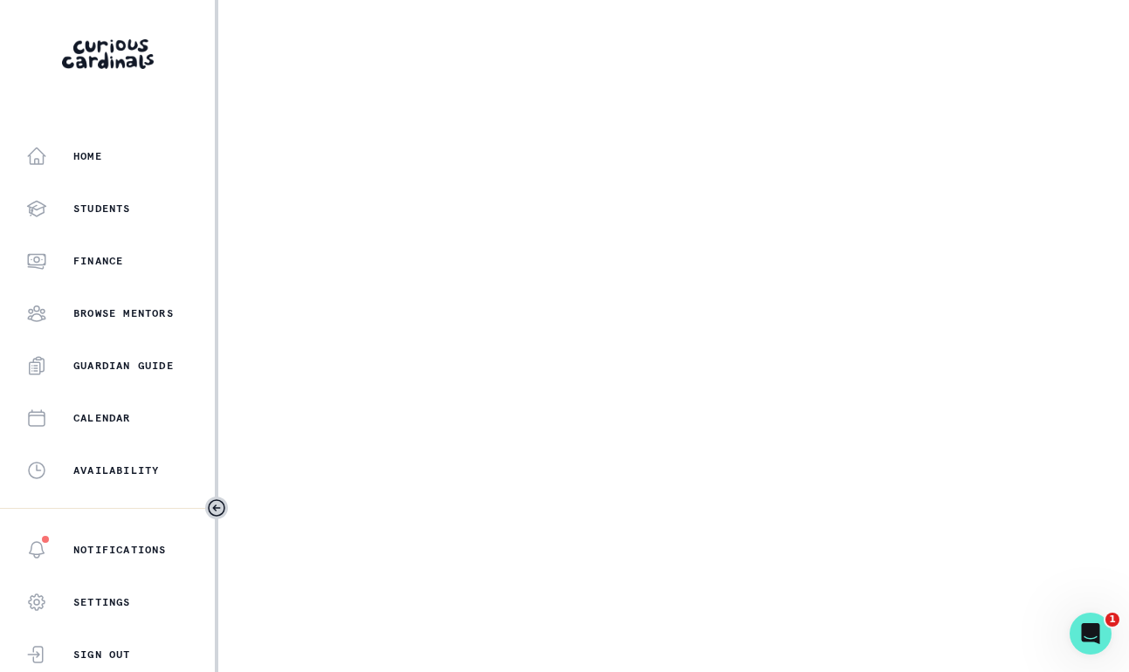
select select "2b2a87af-3877-406e-80f1-826191683463"
select select "7561dcec-b7a5-44bd-b115-79d252e25d53"
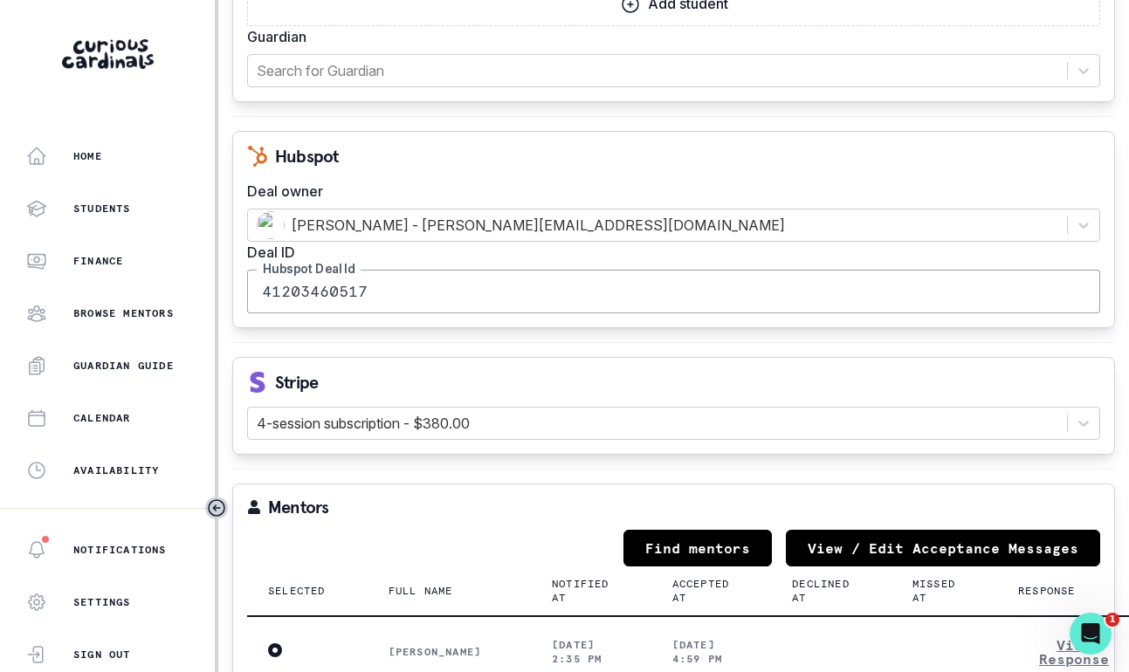
scroll to position [1804, 0]
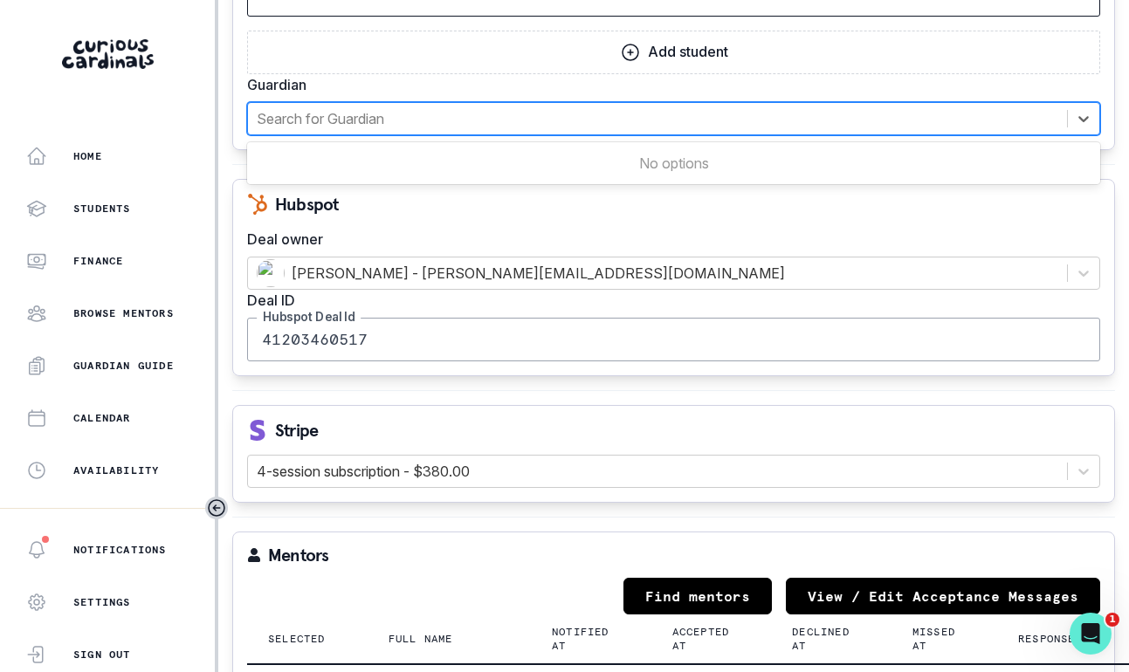
click at [498, 115] on div at bounding box center [658, 119] width 802 height 24
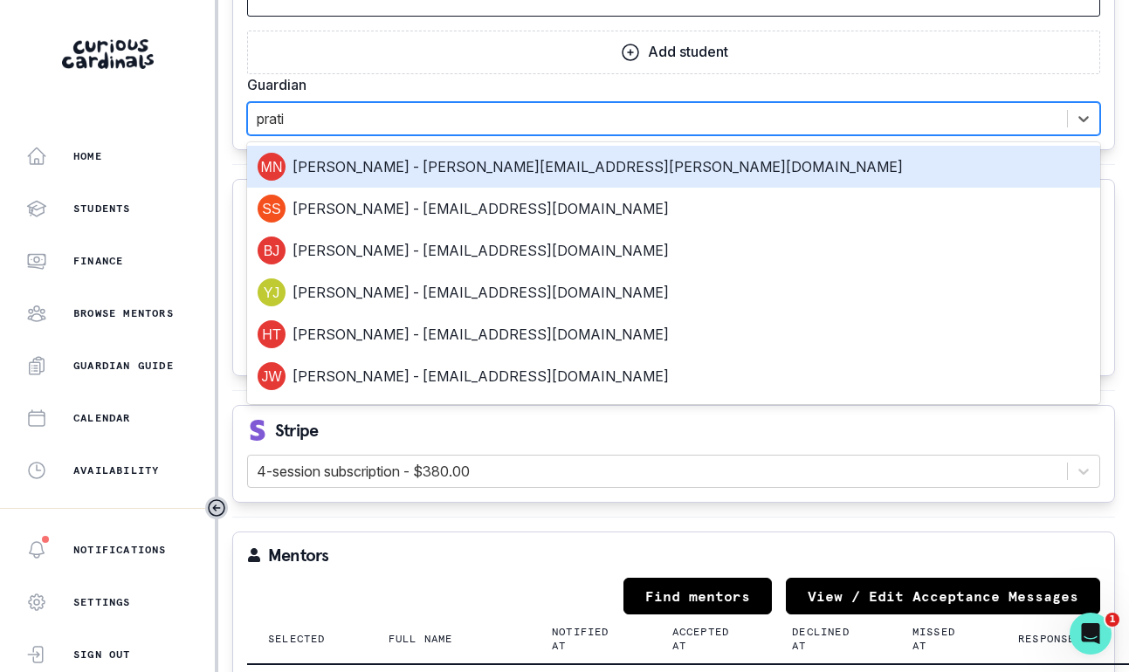
type input "[PERSON_NAME]"
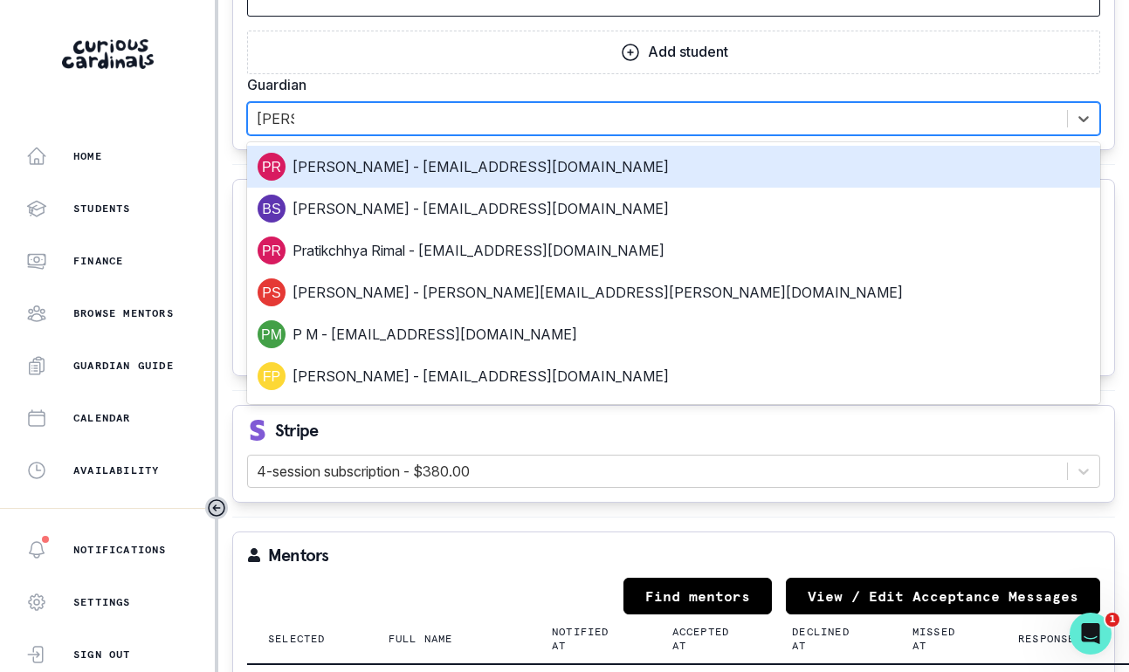
click at [446, 186] on div "[PERSON_NAME] - [EMAIL_ADDRESS][DOMAIN_NAME]" at bounding box center [673, 167] width 853 height 42
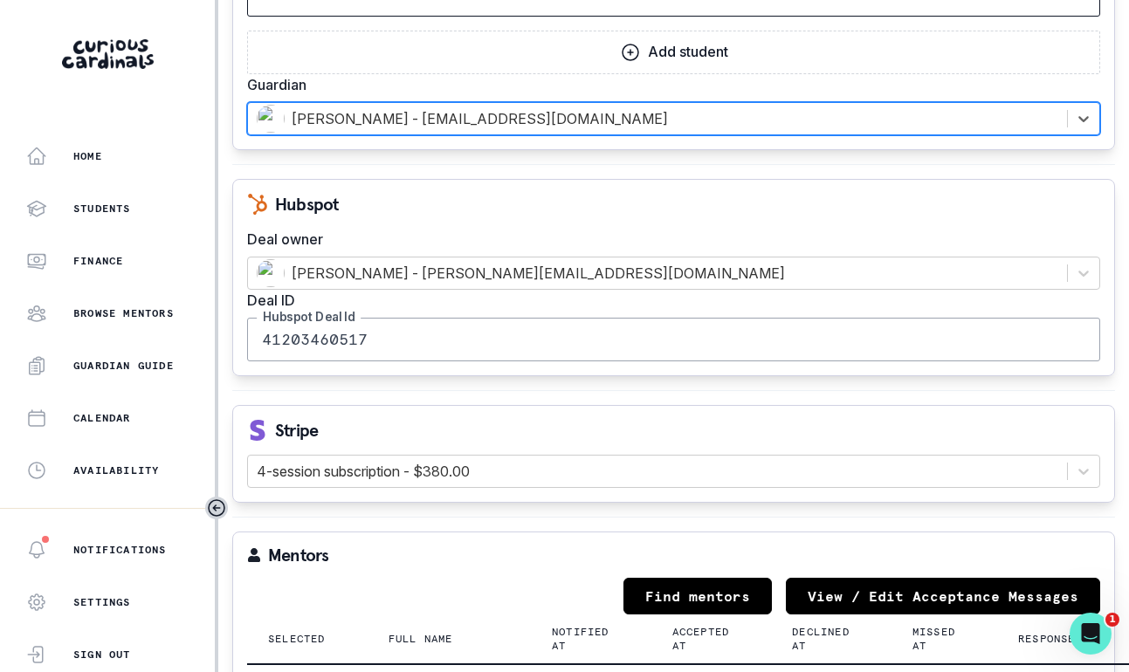
click at [668, 132] on div "[PERSON_NAME] - [EMAIL_ADDRESS][DOMAIN_NAME]" at bounding box center [658, 119] width 802 height 28
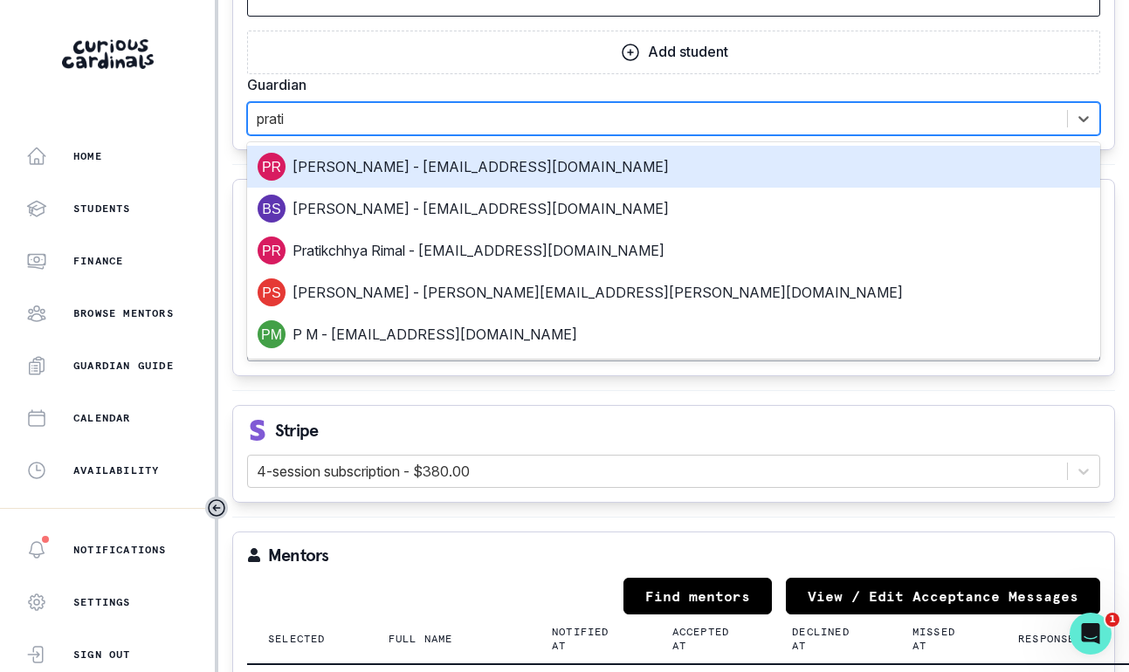
type input "[PERSON_NAME]"
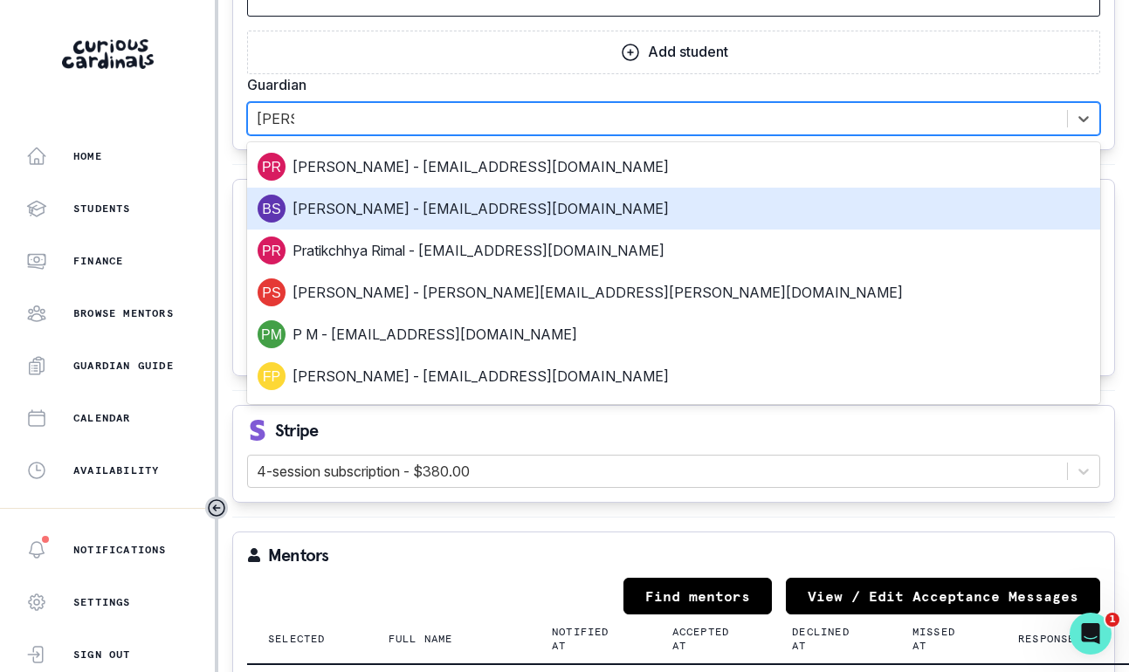
click at [642, 203] on div "[PERSON_NAME] - [EMAIL_ADDRESS][DOMAIN_NAME]" at bounding box center [674, 209] width 832 height 28
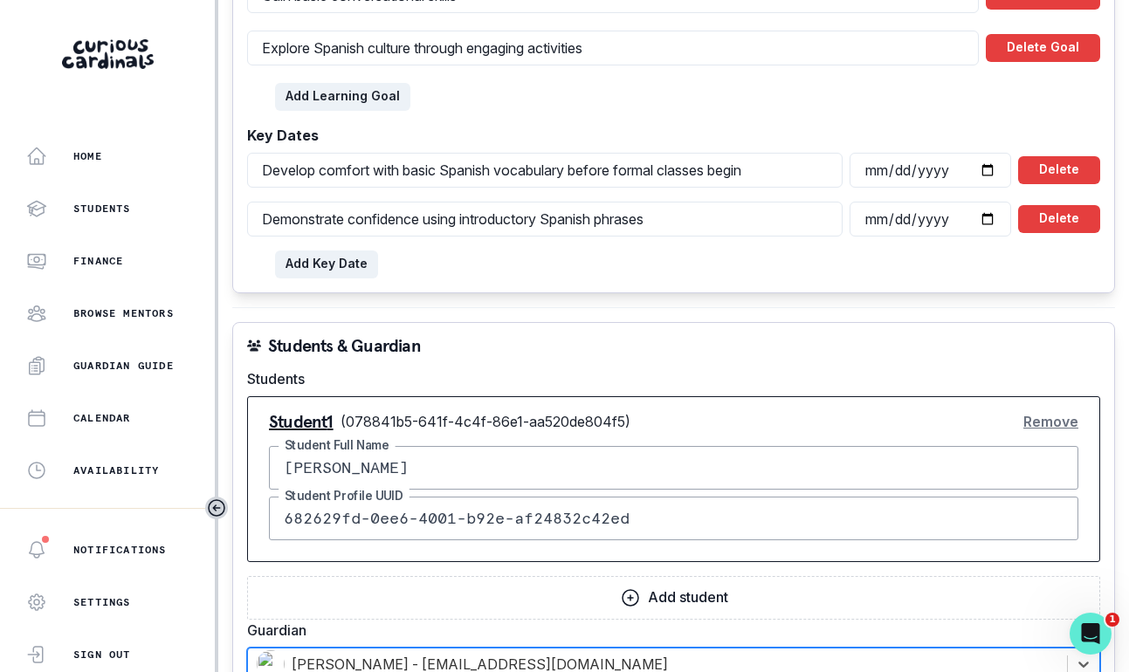
scroll to position [1341, 0]
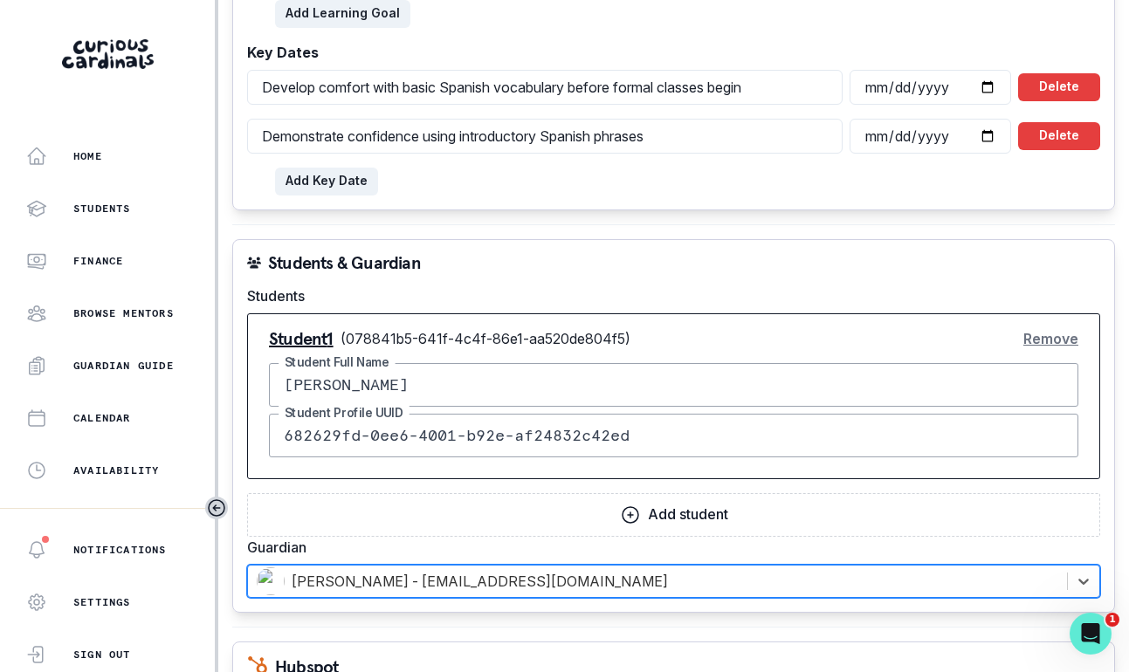
click at [1066, 342] on button "Remove" at bounding box center [1050, 338] width 55 height 35
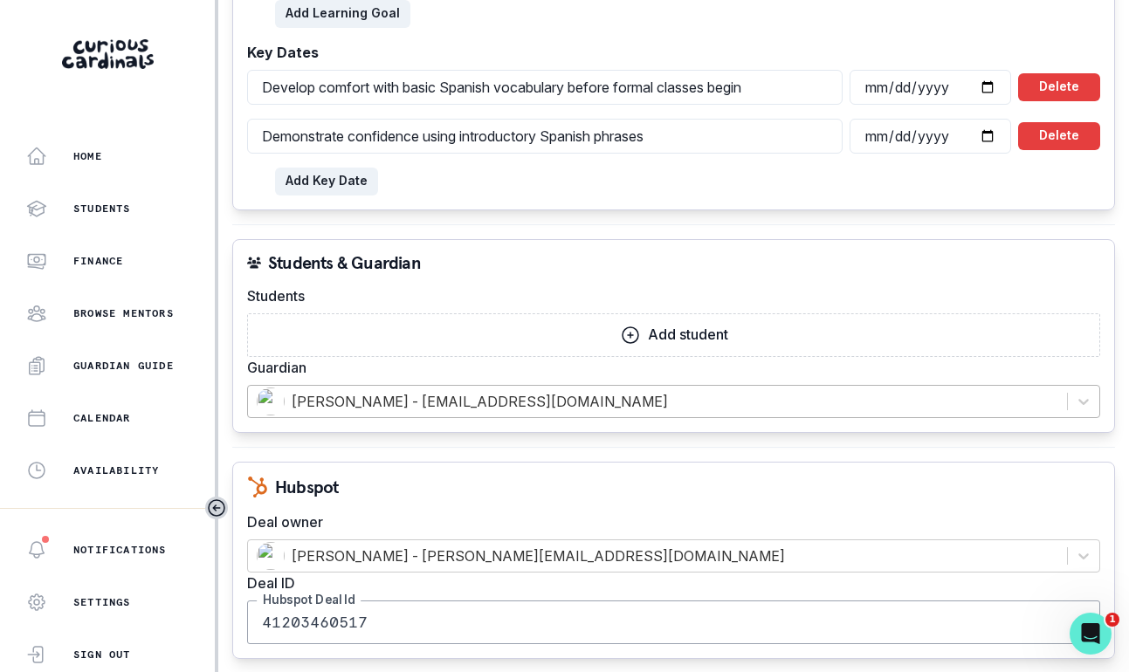
click at [769, 345] on button "Add student" at bounding box center [673, 335] width 853 height 44
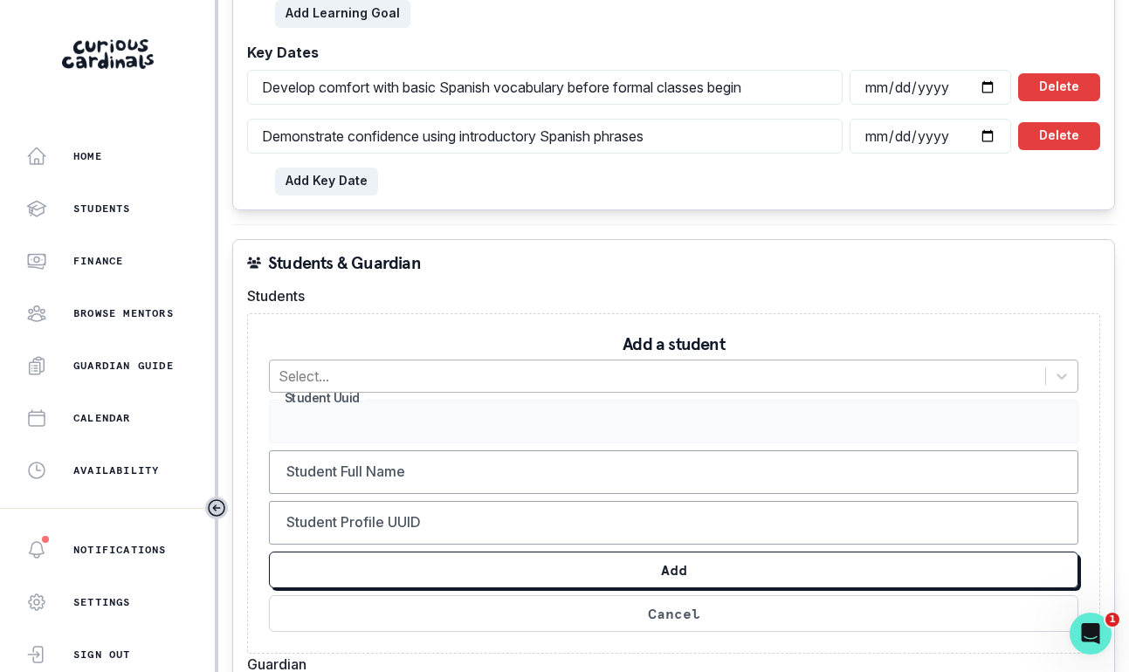
click at [679, 388] on div "Select..." at bounding box center [657, 376] width 775 height 31
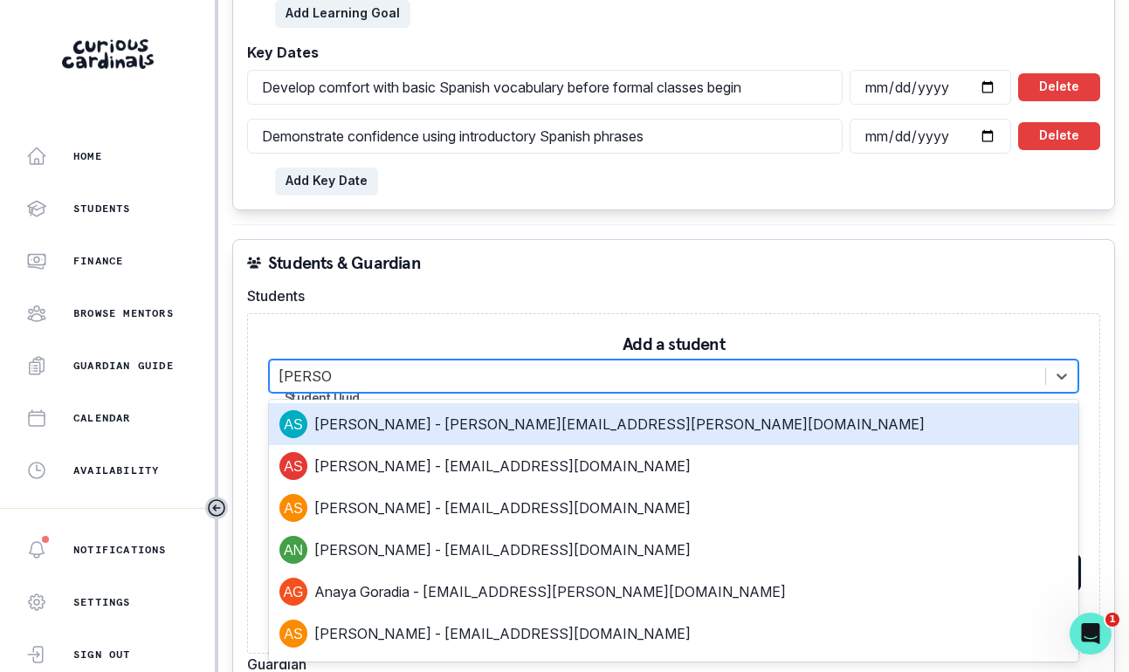
type input "[PERSON_NAME]"
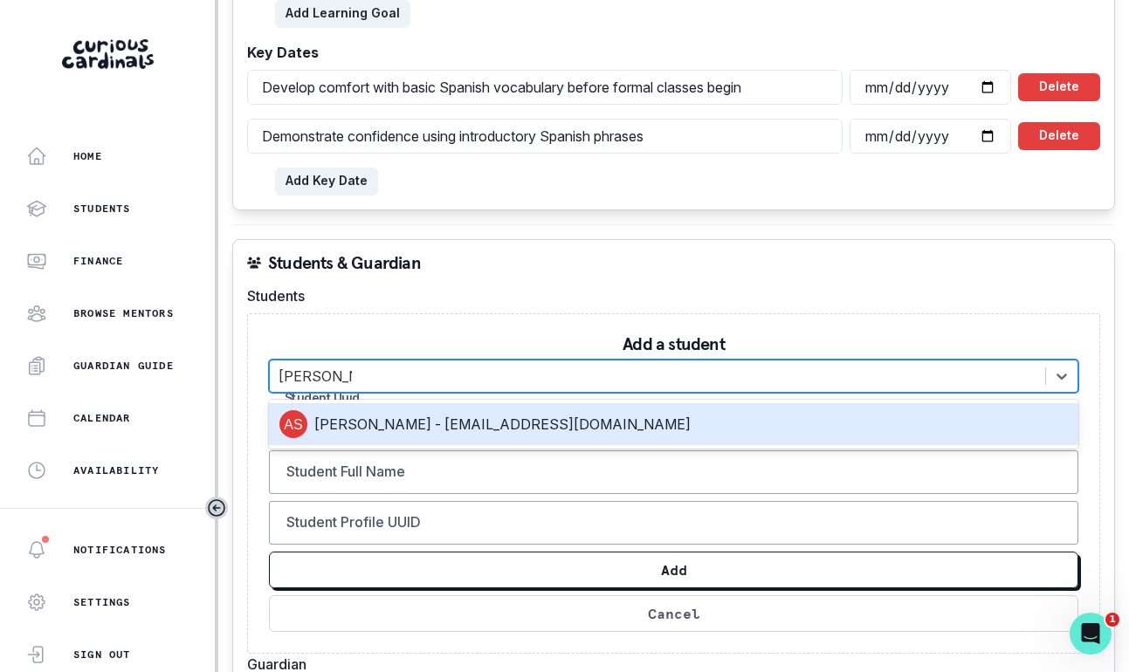
click at [642, 425] on div "[PERSON_NAME] - [EMAIL_ADDRESS][DOMAIN_NAME]" at bounding box center [673, 424] width 788 height 28
type input "078841b5-641f-4c4f-86e1-aa520de804f5"
type input "[PERSON_NAME]"
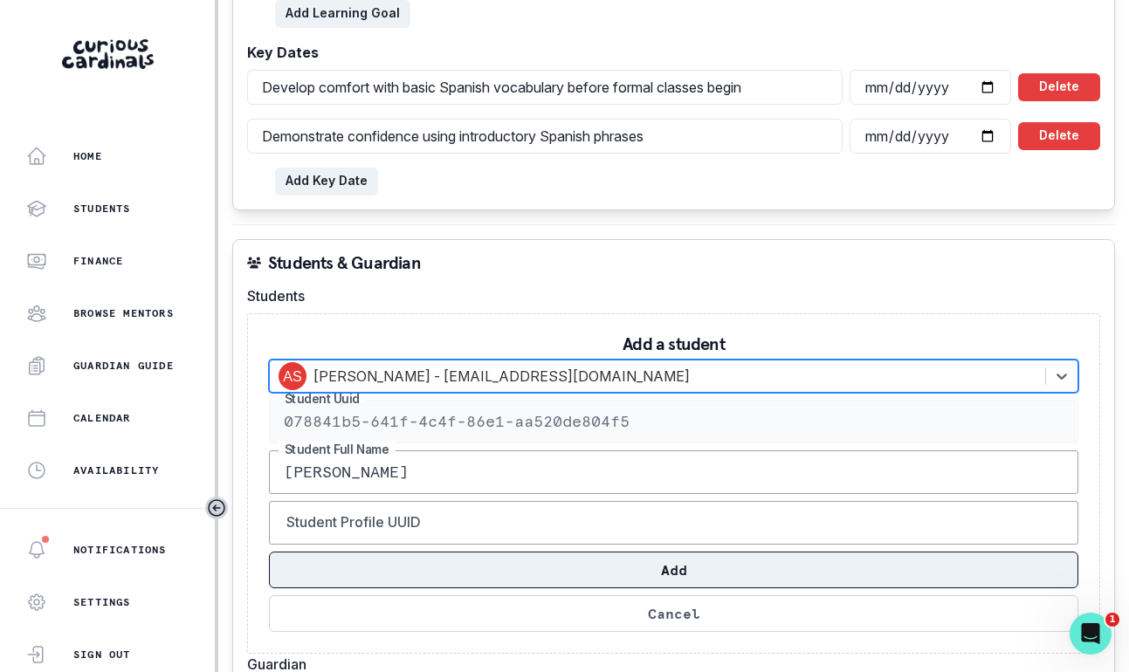
click at [660, 583] on button "Add" at bounding box center [673, 570] width 809 height 37
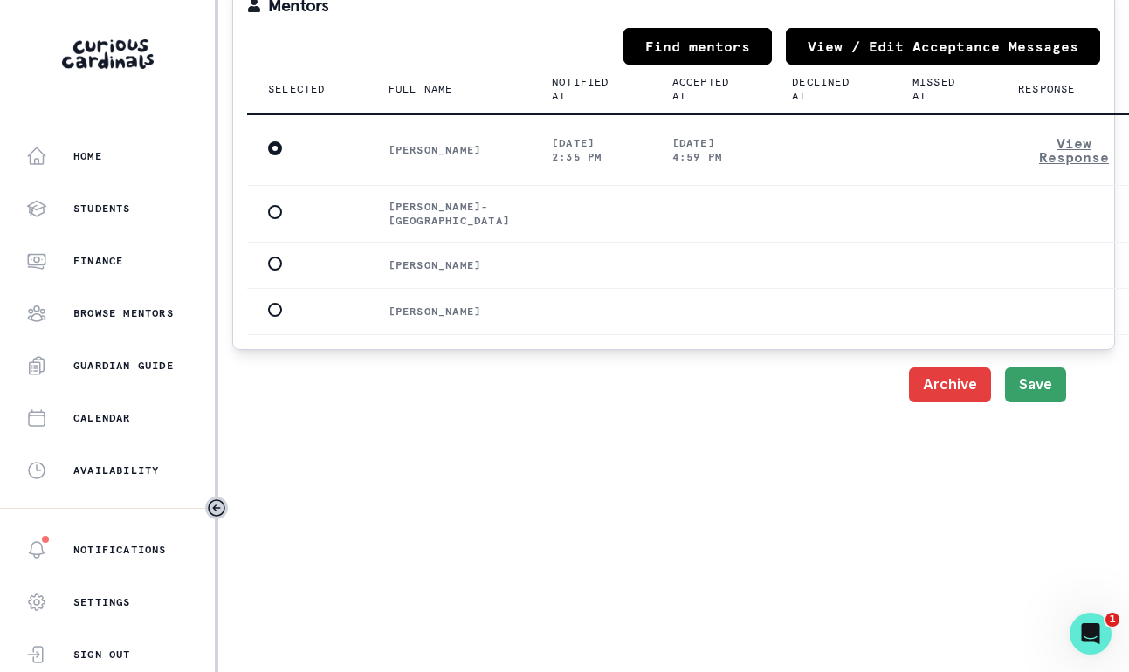
scroll to position [2386, 0]
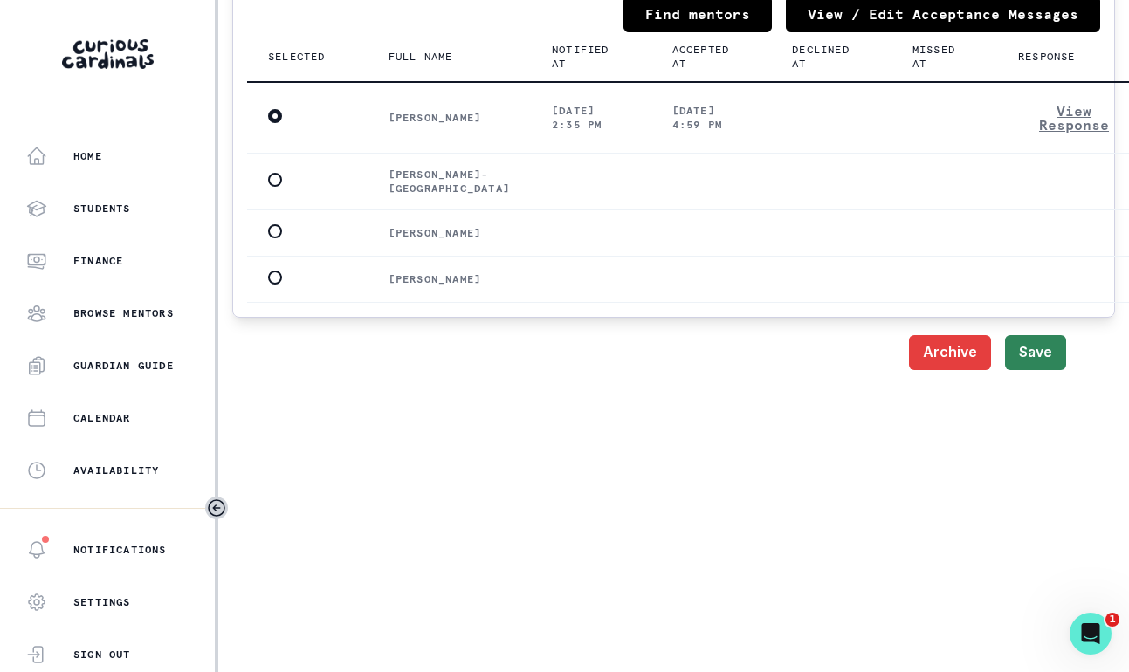
click at [1016, 370] on button "Save" at bounding box center [1035, 352] width 61 height 35
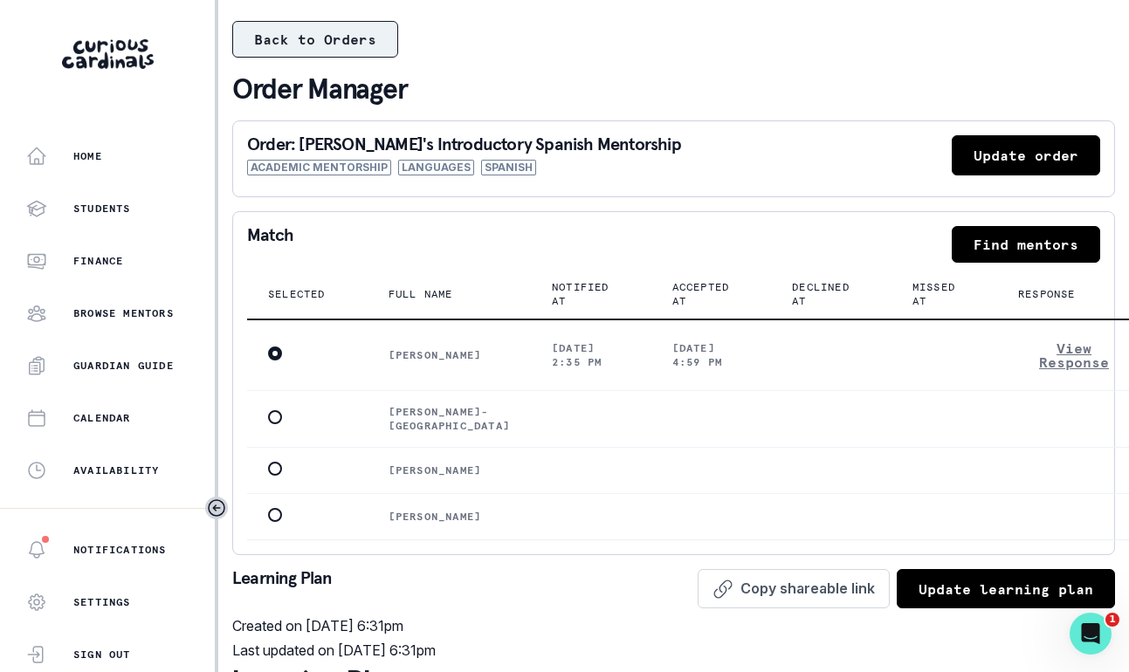
click at [382, 46] on button "Back to Orders" at bounding box center [315, 39] width 166 height 37
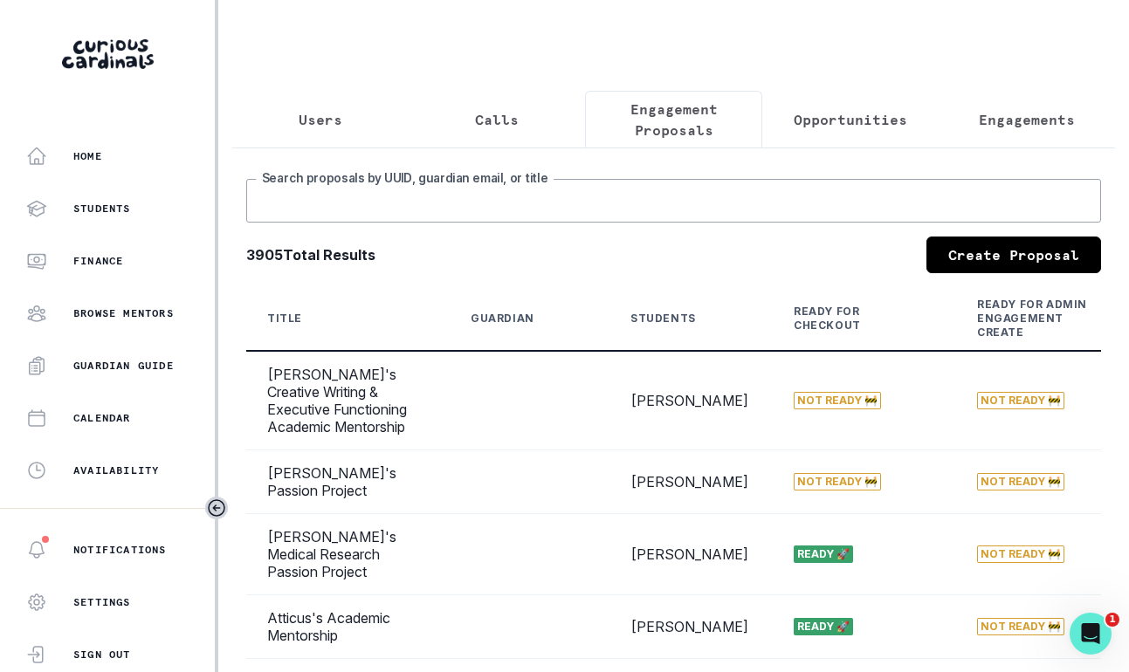
click at [586, 194] on input "Search proposals by UUID, guardian email, or title" at bounding box center [673, 201] width 855 height 44
type input "[PERSON_NAME]"
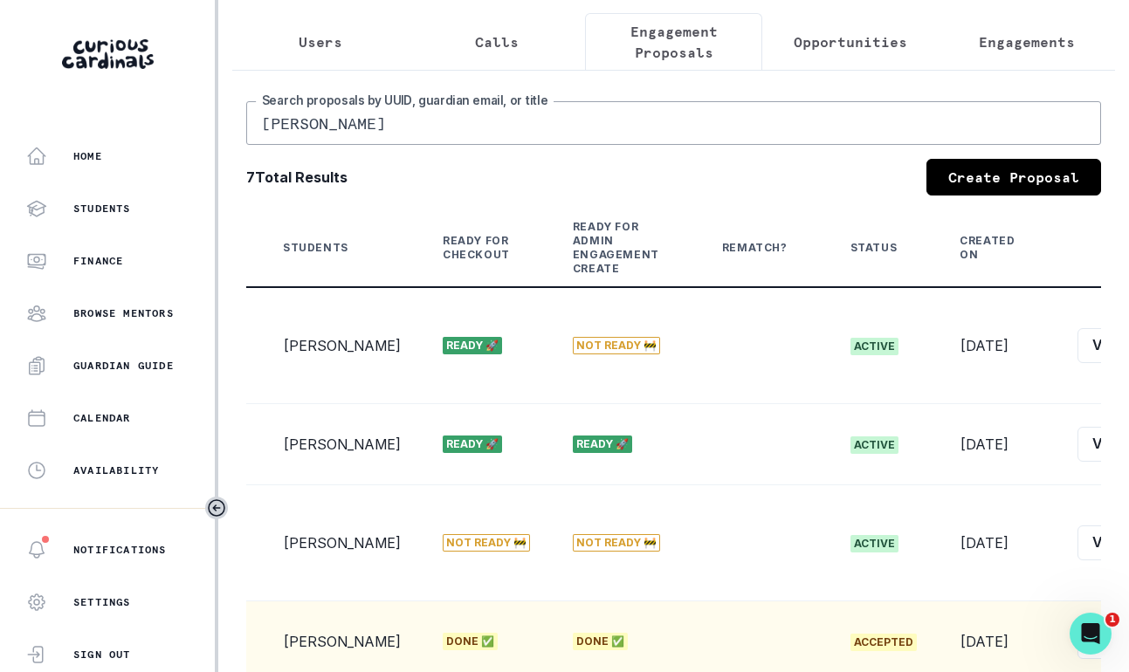
scroll to position [0, 358]
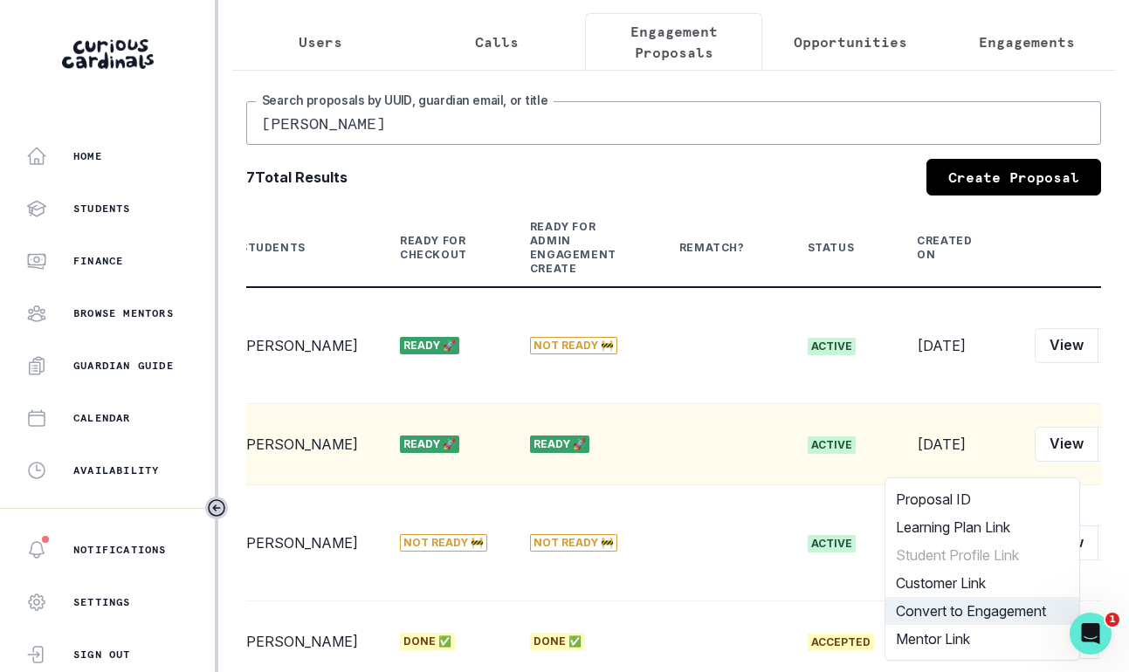
click at [926, 602] on button "Convert to Engagement" at bounding box center [982, 611] width 194 height 28
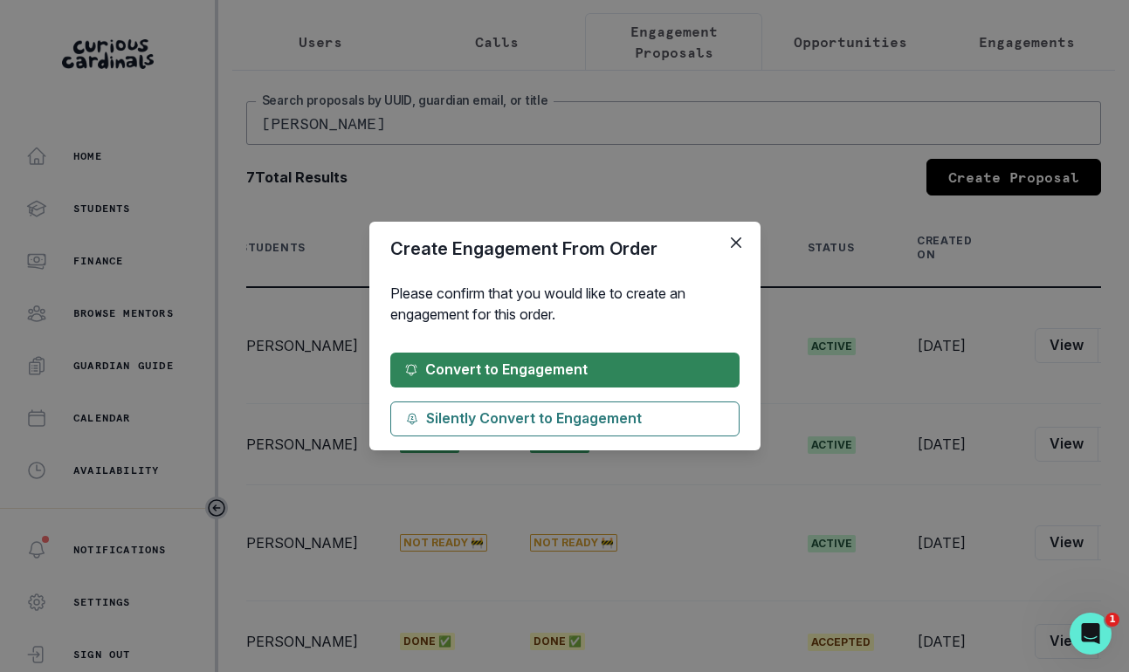
click at [670, 373] on button "Convert to Engagement" at bounding box center [564, 370] width 349 height 35
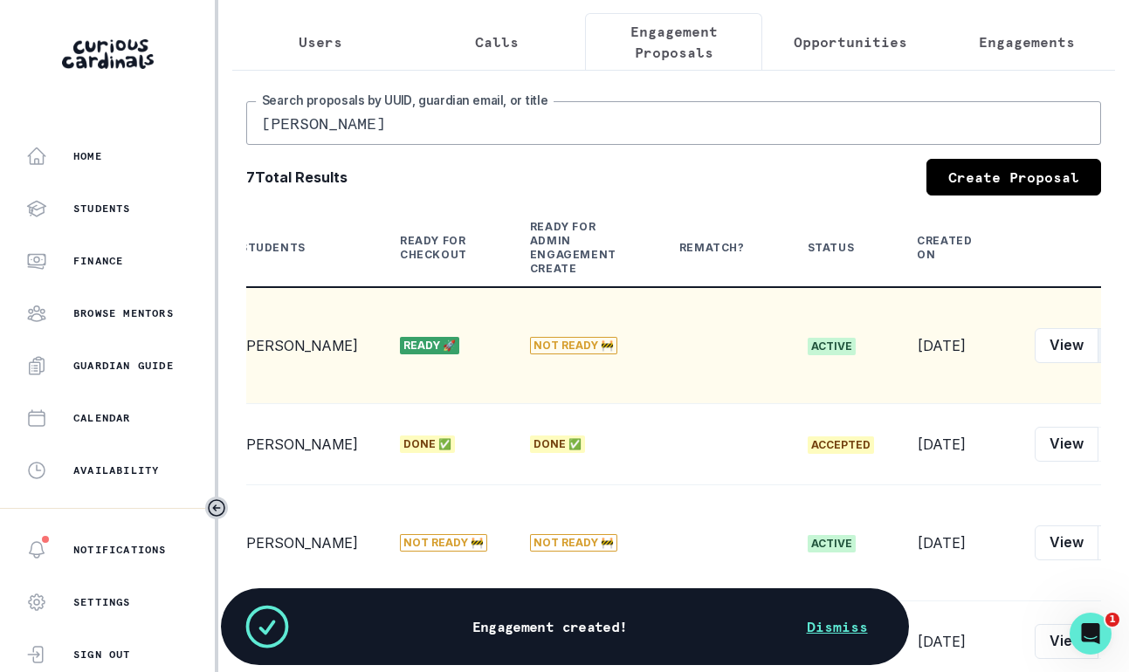
click at [1098, 345] on button "Edit" at bounding box center [1125, 345] width 55 height 35
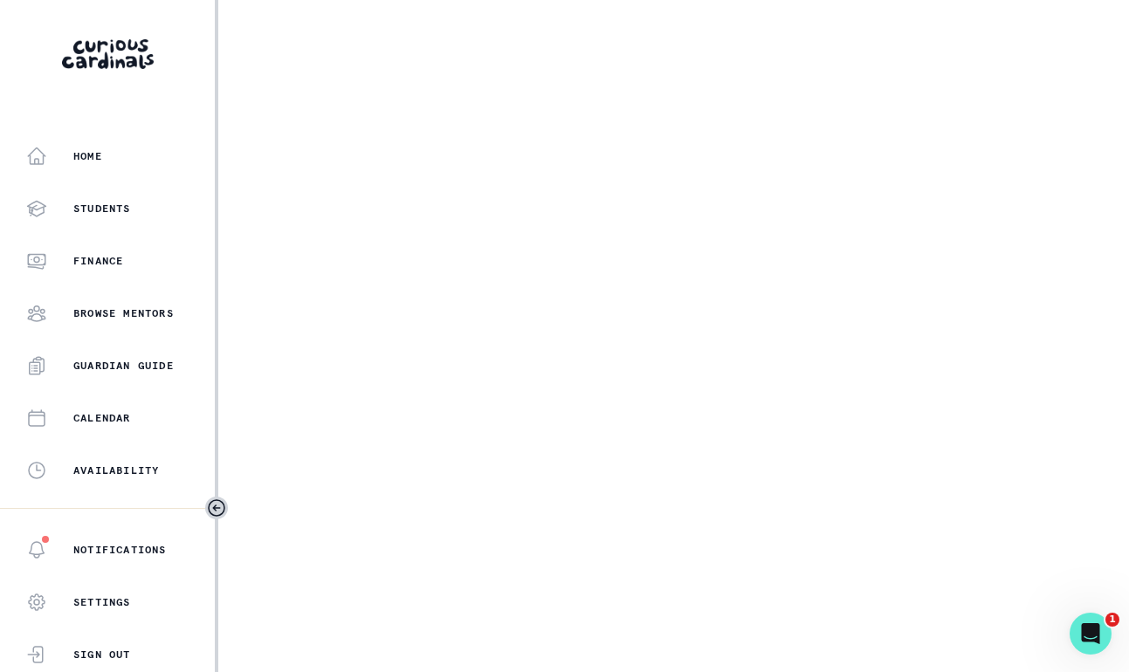
select select "6267cc0b-1467-404d-8526-2734dc3f89d1"
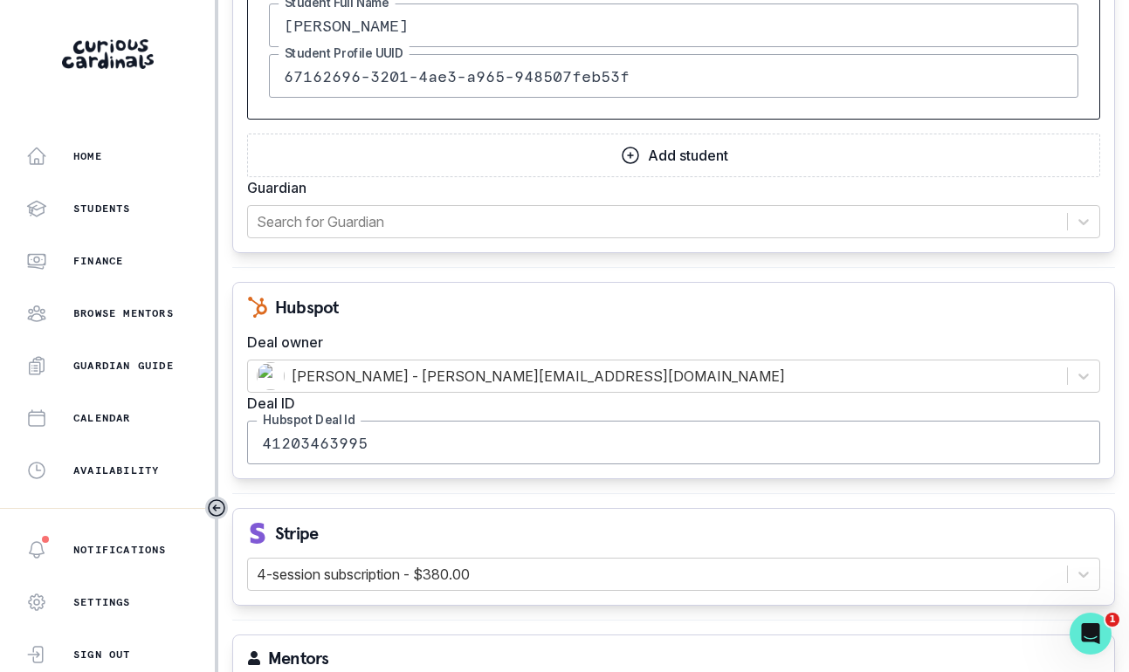
scroll to position [1600, 0]
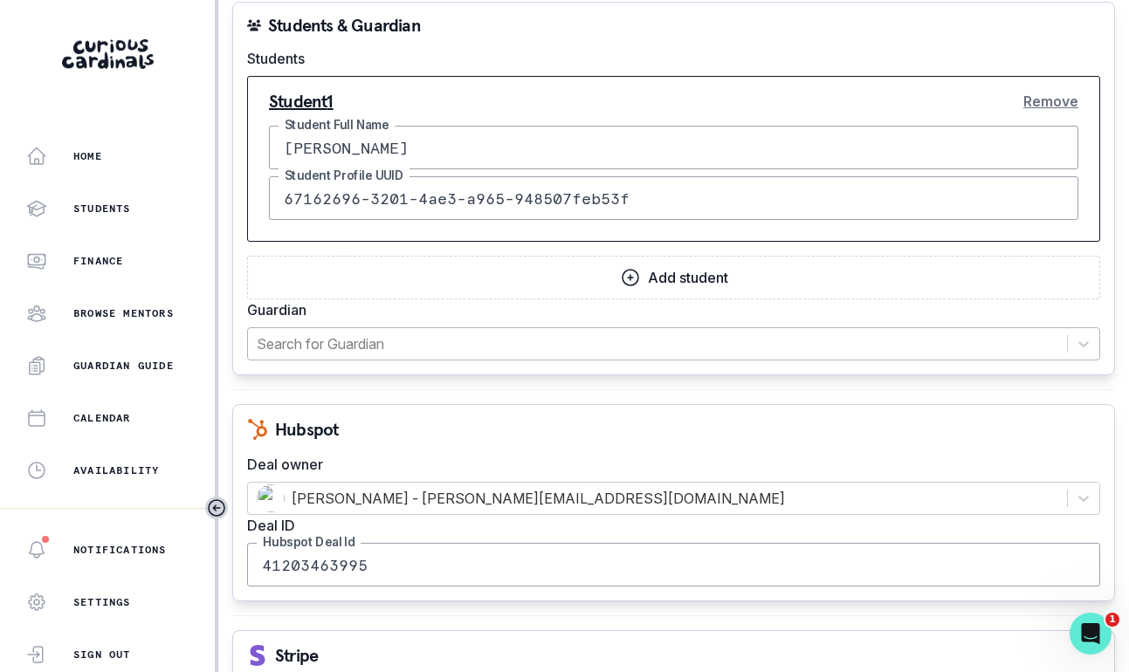
click at [603, 342] on div at bounding box center [658, 344] width 802 height 24
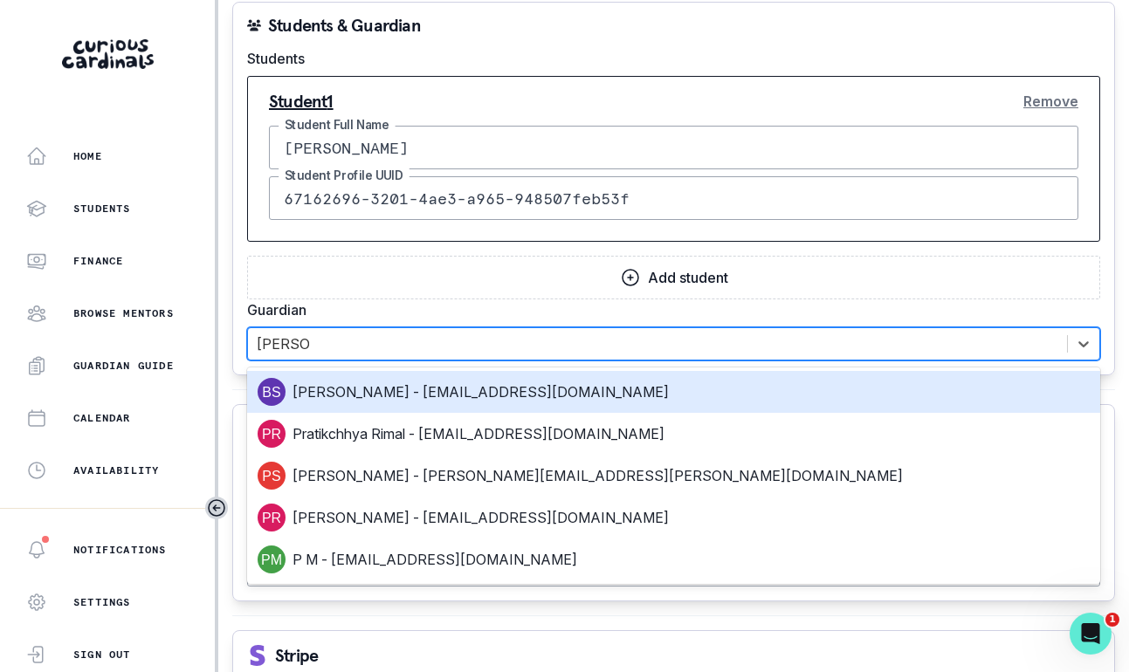
type input "[PERSON_NAME]"
click at [542, 394] on div "[PERSON_NAME] - [EMAIL_ADDRESS][DOMAIN_NAME]" at bounding box center [674, 392] width 832 height 28
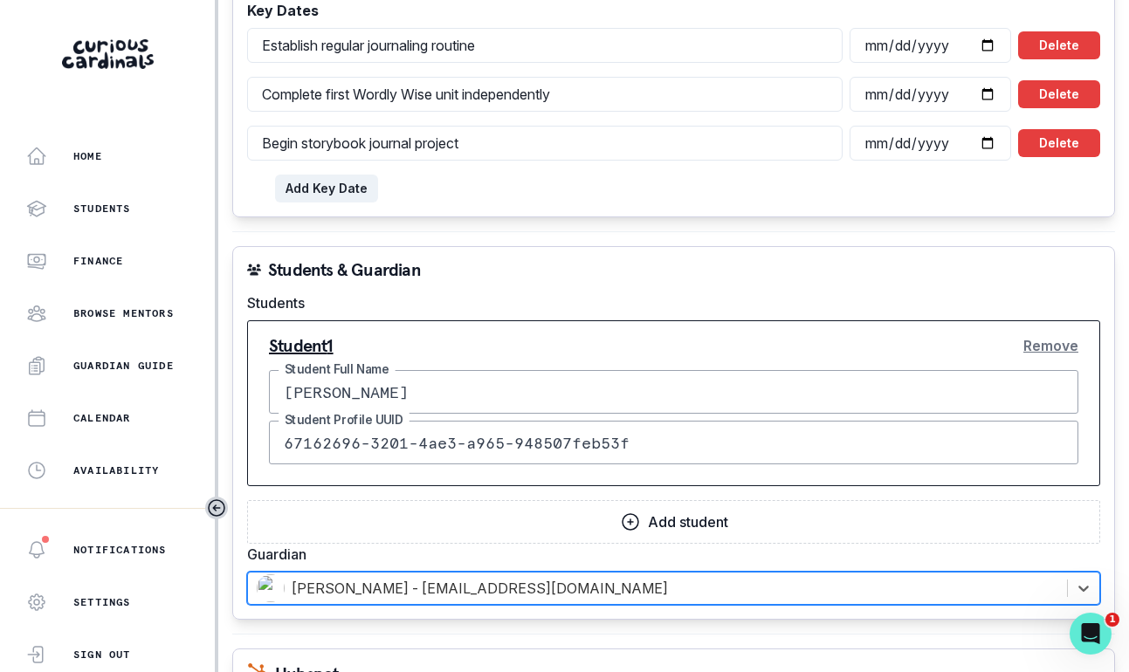
scroll to position [1349, 0]
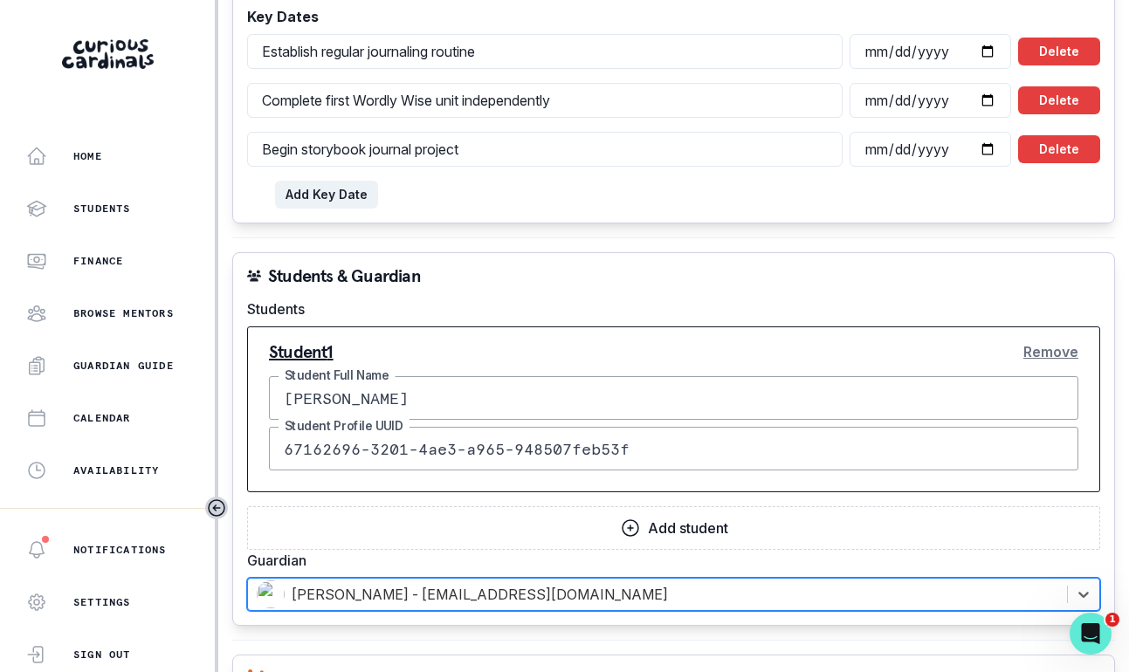
click at [1041, 355] on button "Remove" at bounding box center [1050, 351] width 55 height 35
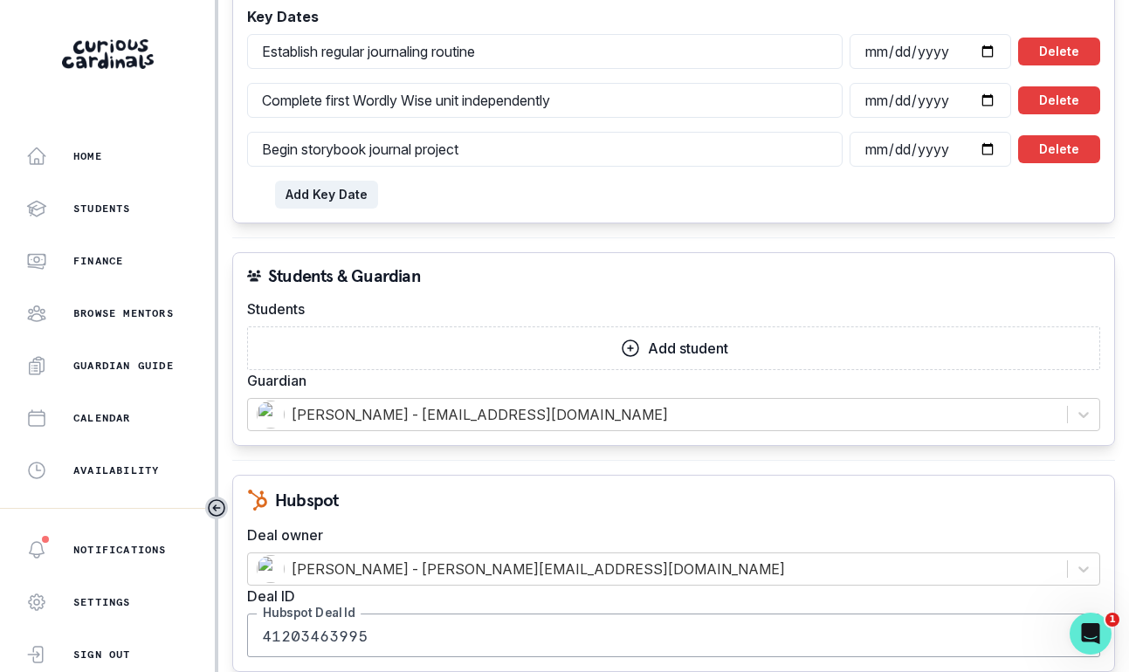
click at [830, 360] on button "Add student" at bounding box center [673, 349] width 853 height 44
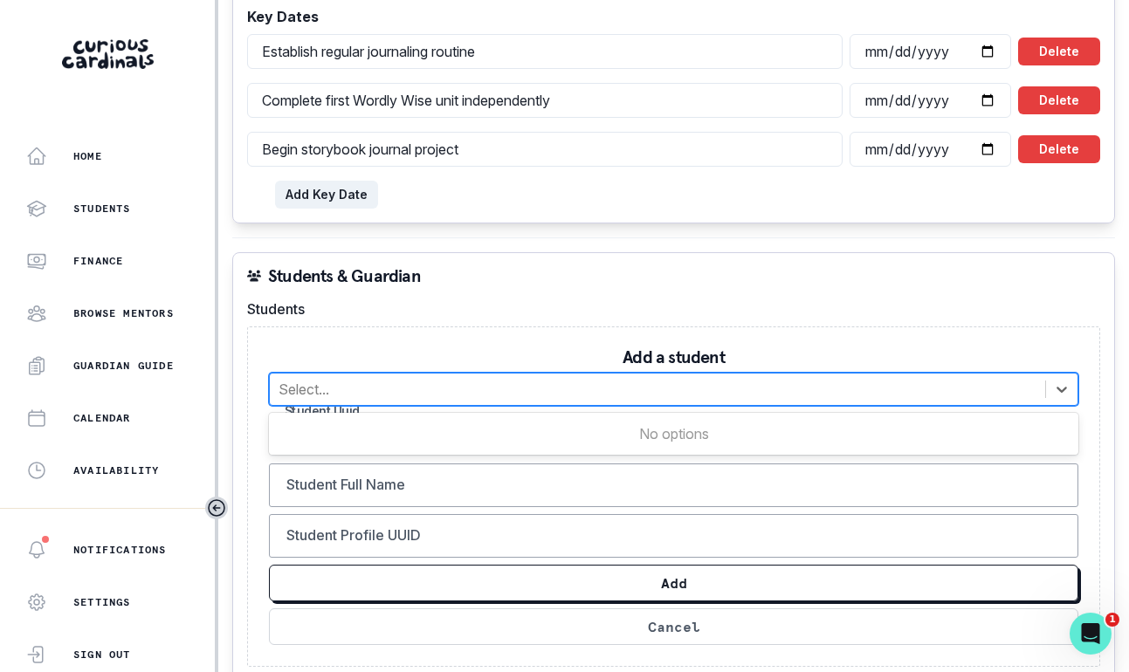
click at [783, 391] on div at bounding box center [658, 389] width 758 height 24
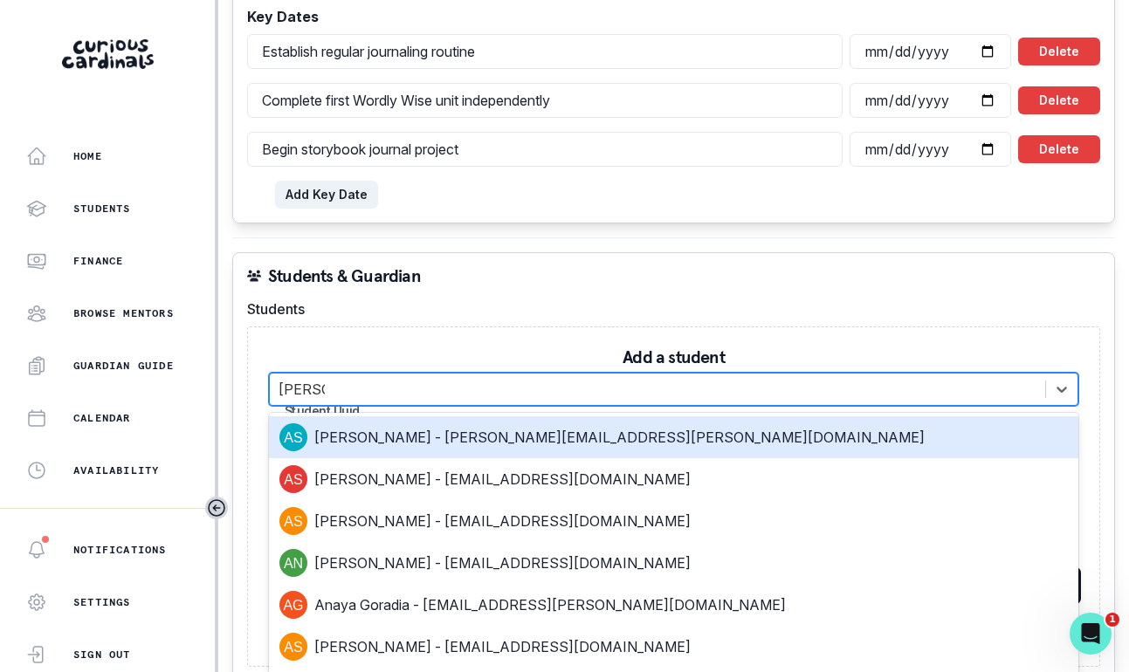
type input "[PERSON_NAME] s"
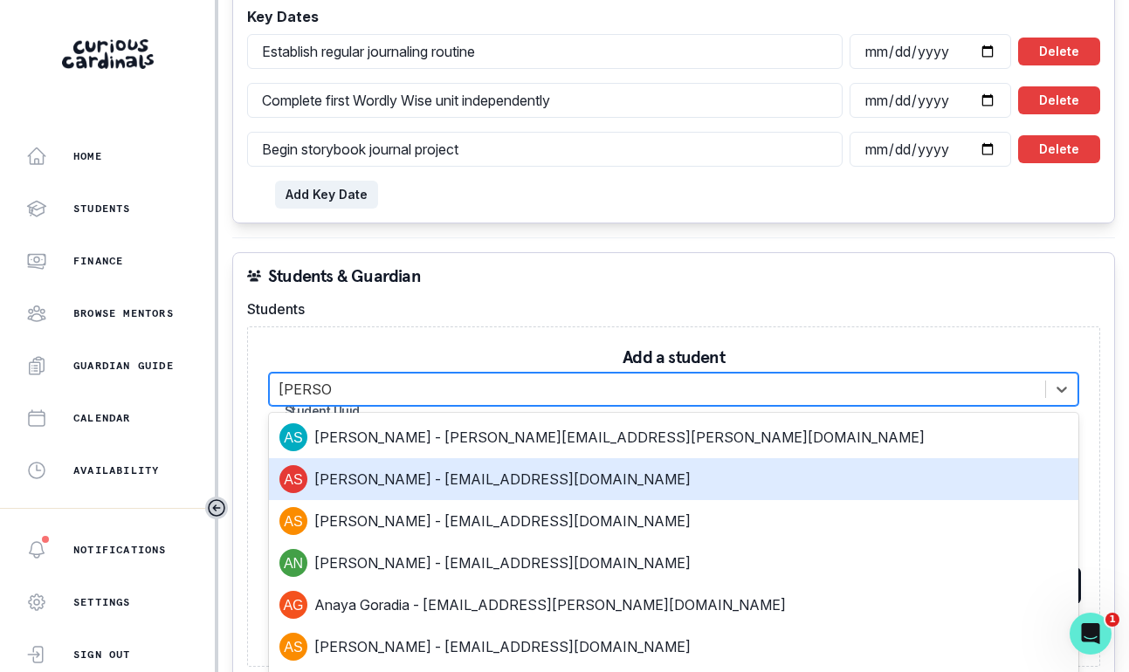
click at [667, 480] on div "[PERSON_NAME] - [EMAIL_ADDRESS][DOMAIN_NAME]" at bounding box center [673, 479] width 788 height 28
type input "078841b5-641f-4c4f-86e1-aa520de804f5"
type input "[PERSON_NAME]"
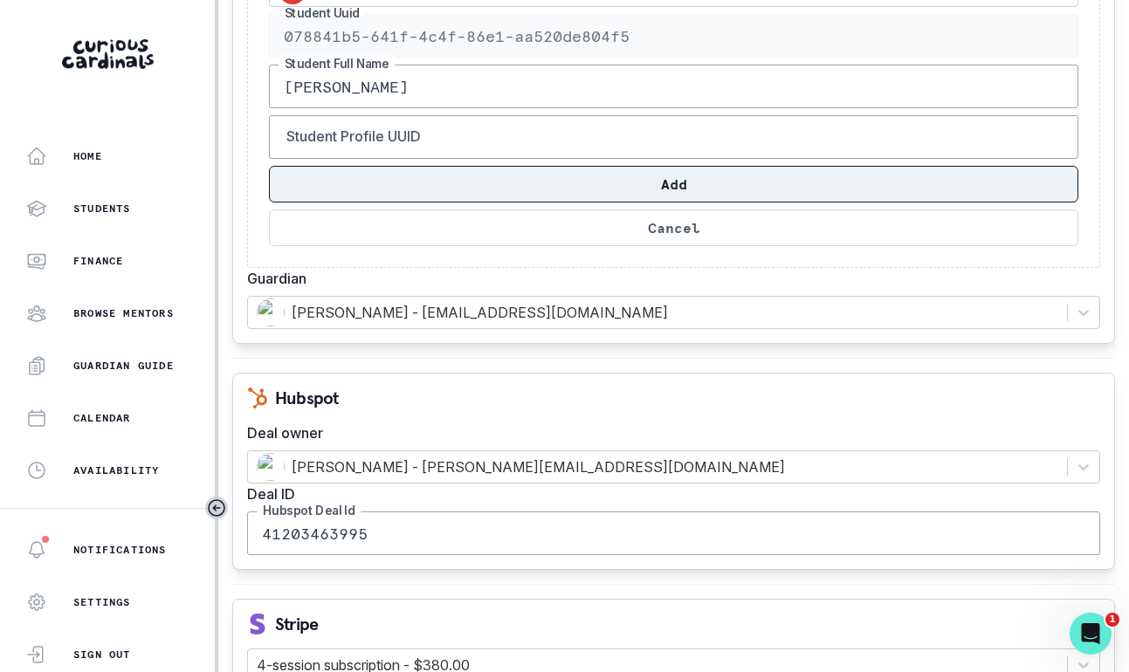
click at [662, 177] on button "Add" at bounding box center [673, 184] width 809 height 37
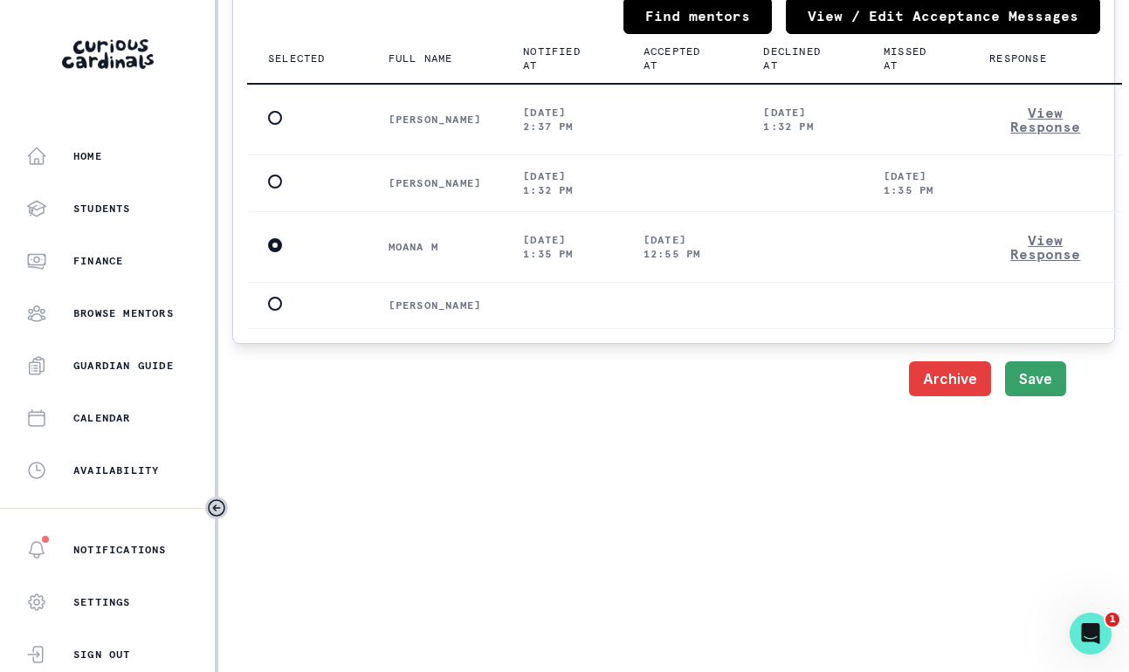
scroll to position [2454, 0]
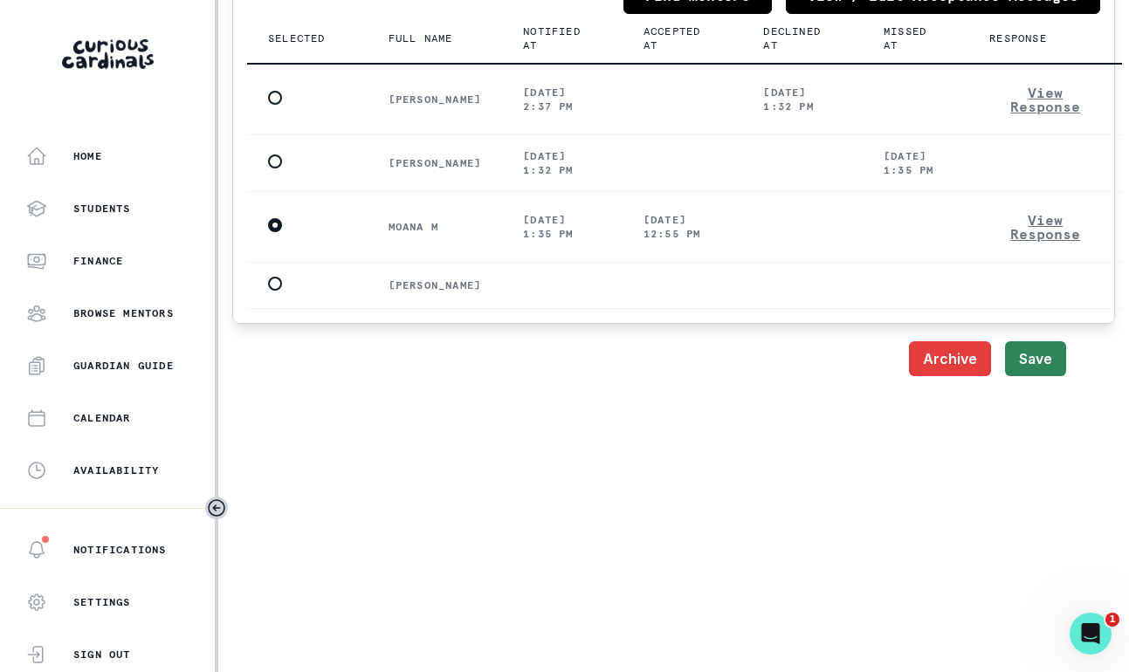
click at [1026, 341] on button "Save" at bounding box center [1035, 358] width 61 height 35
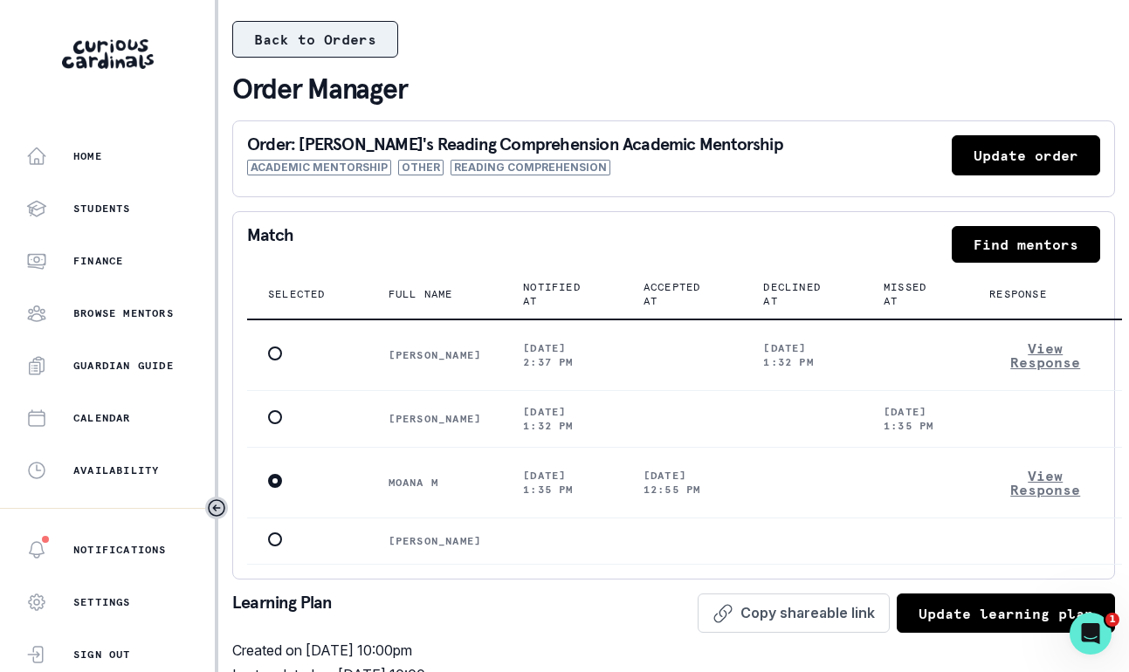
click at [291, 37] on button "Back to Orders" at bounding box center [315, 39] width 166 height 37
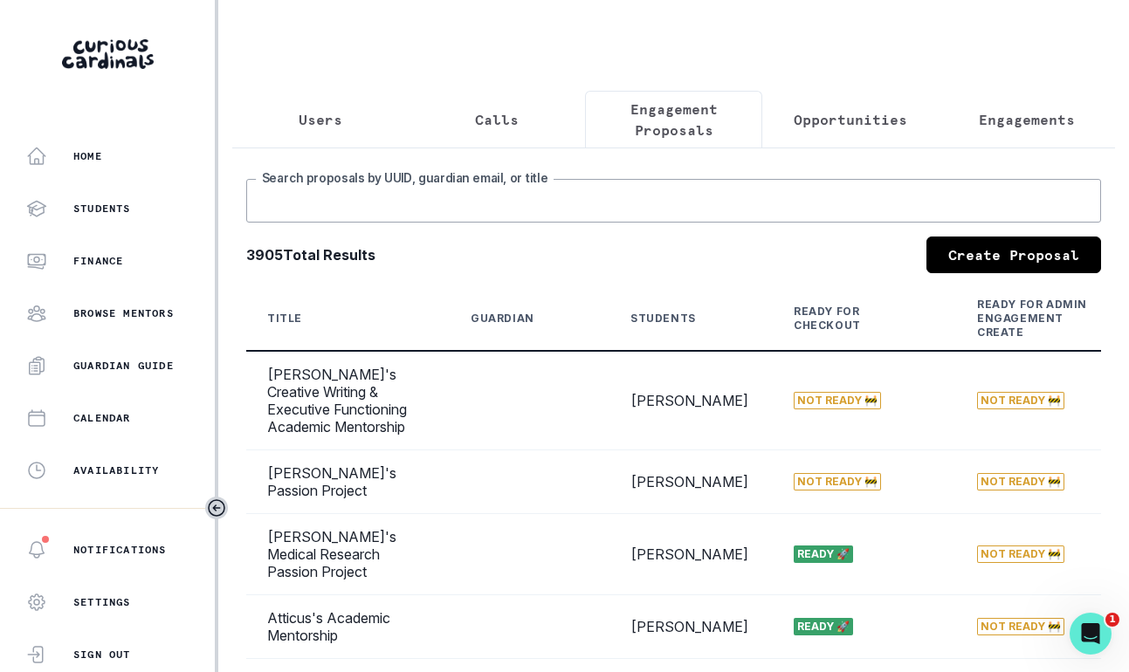
click at [554, 191] on input "Search proposals by UUID, guardian email, or title" at bounding box center [673, 201] width 855 height 44
type input "[PERSON_NAME]"
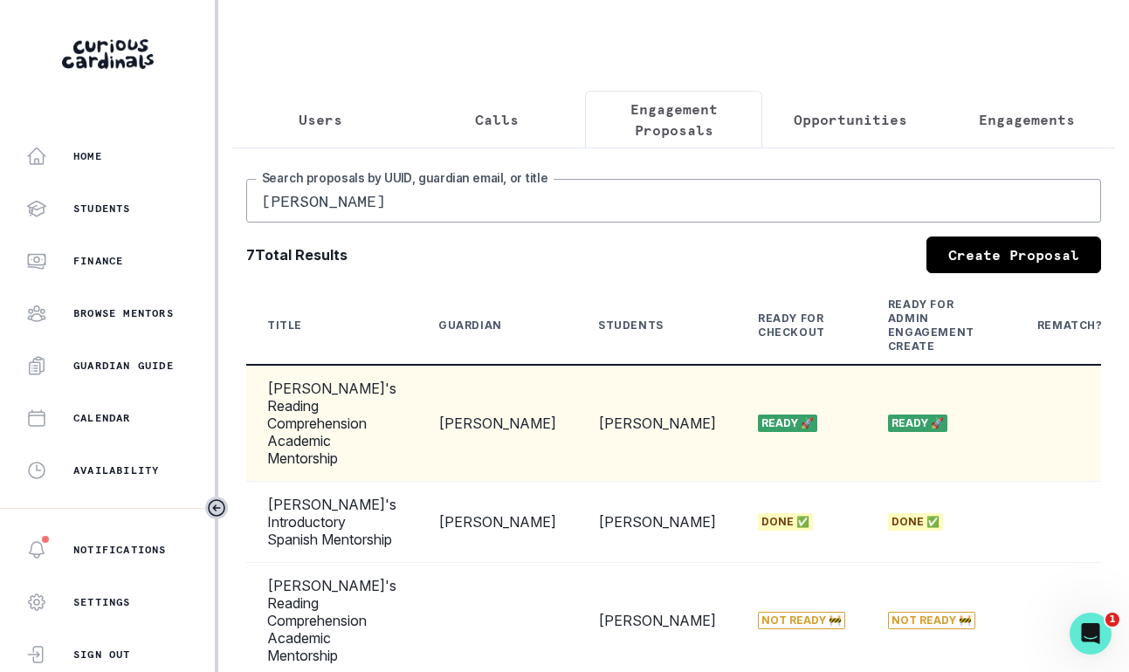
scroll to position [0, 358]
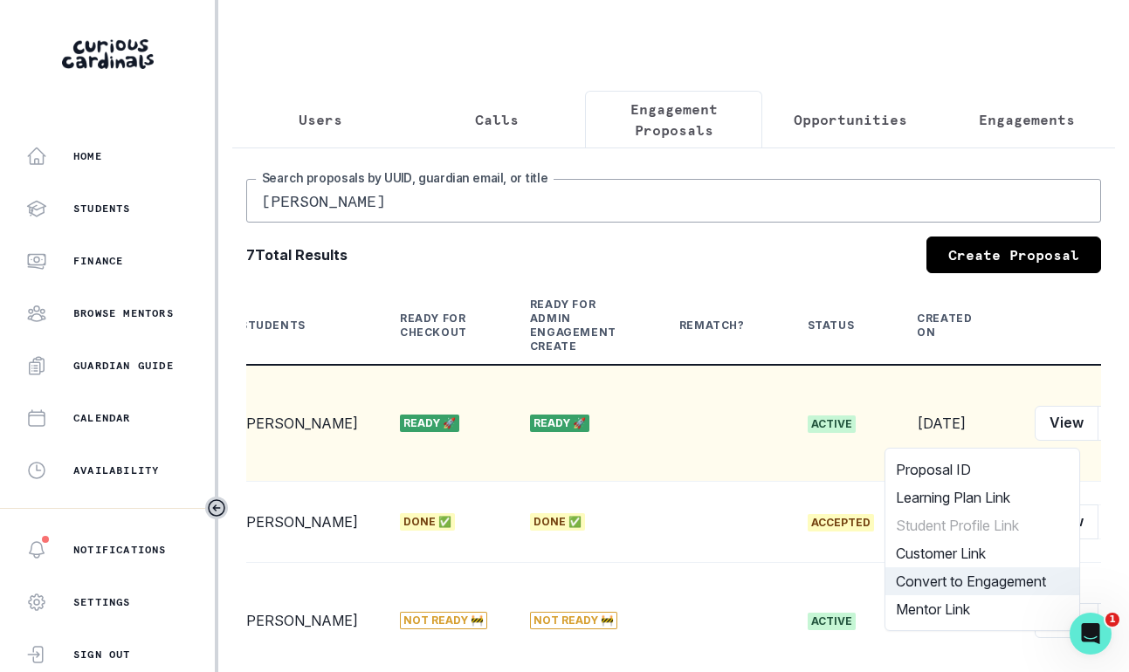
click at [969, 575] on button "Convert to Engagement" at bounding box center [982, 582] width 194 height 28
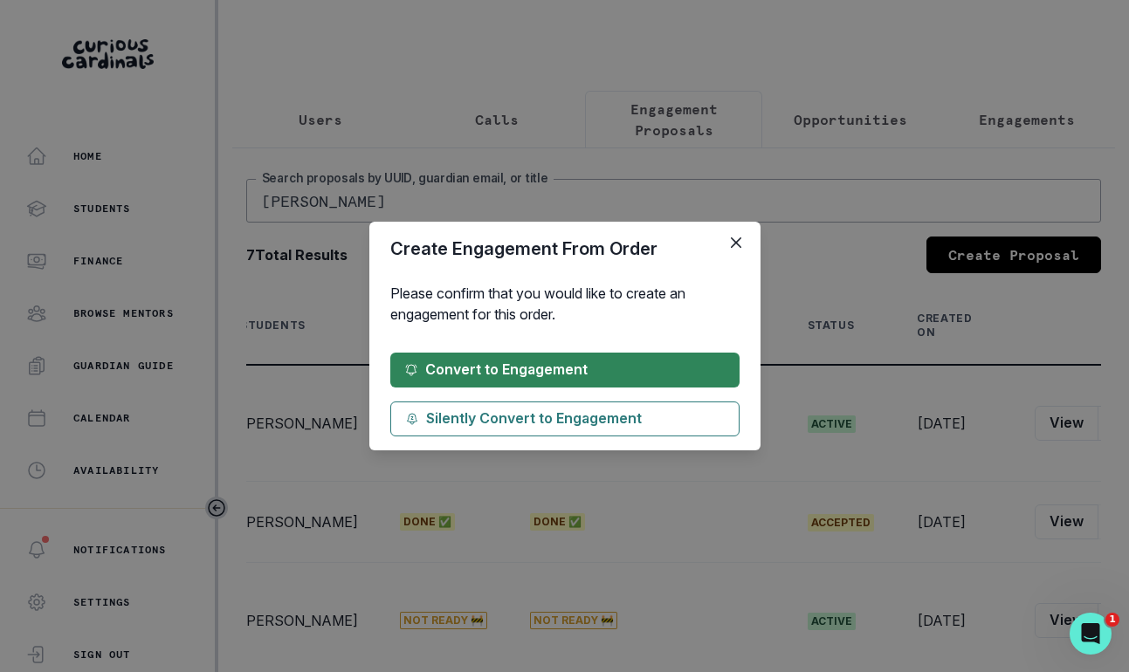
click at [658, 373] on button "Convert to Engagement" at bounding box center [564, 370] width 349 height 35
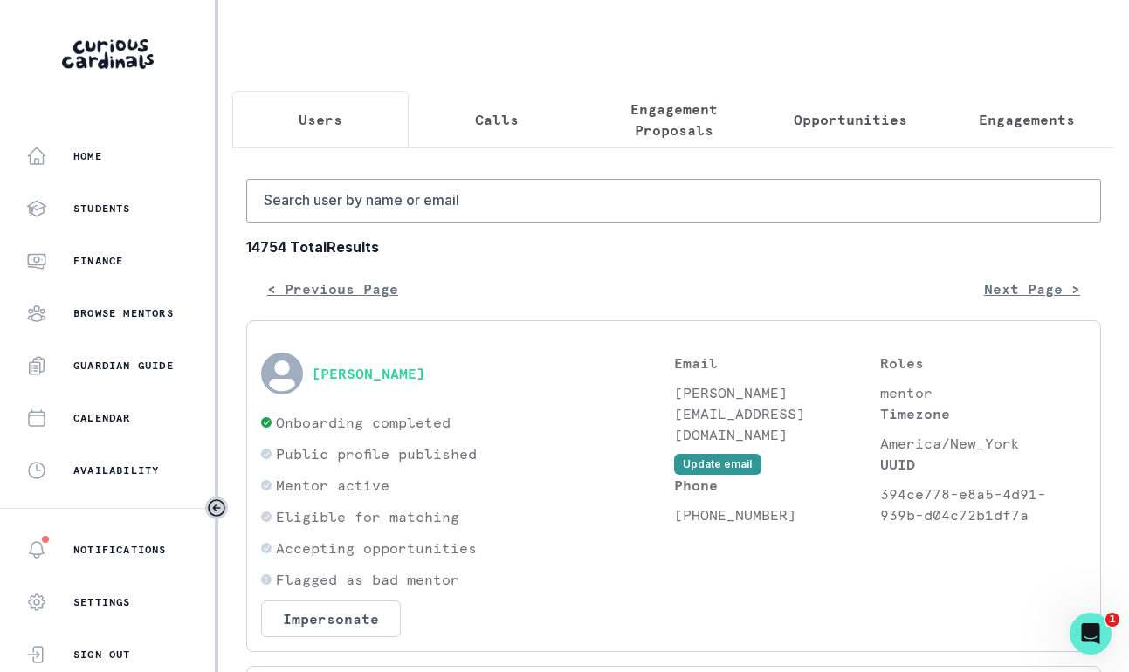
click at [334, 134] on button "Users" at bounding box center [320, 120] width 176 height 58
click at [322, 192] on input "Search user by name or email" at bounding box center [673, 201] width 855 height 44
type input "a"
type input "[PERSON_NAME]"
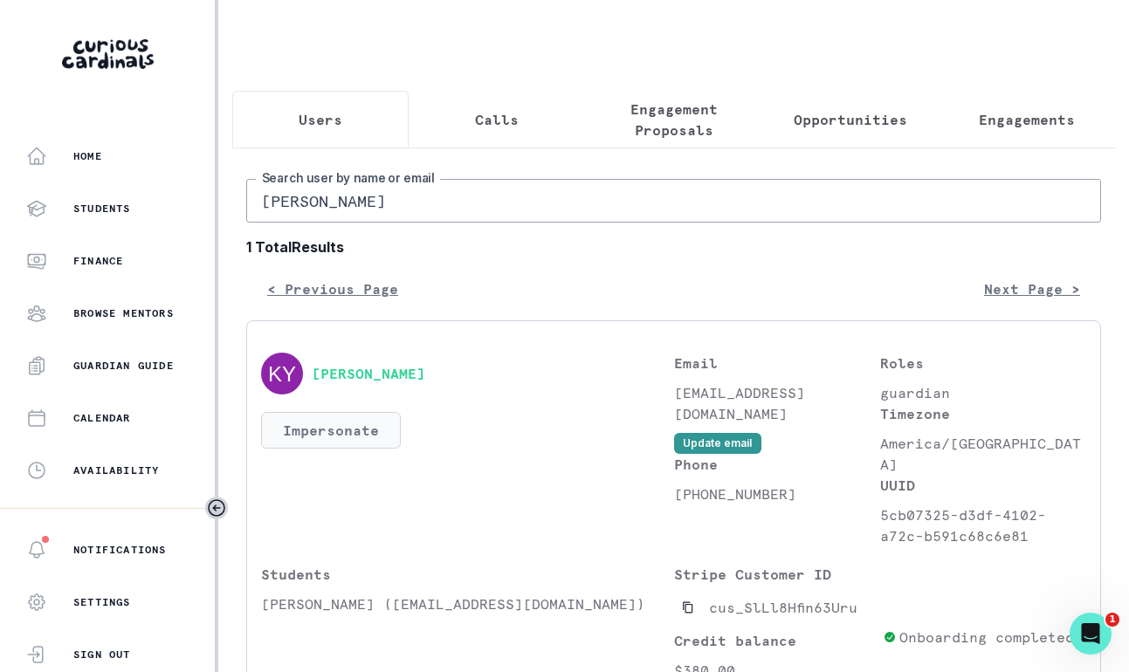
click at [361, 430] on button "Impersonate" at bounding box center [331, 430] width 140 height 37
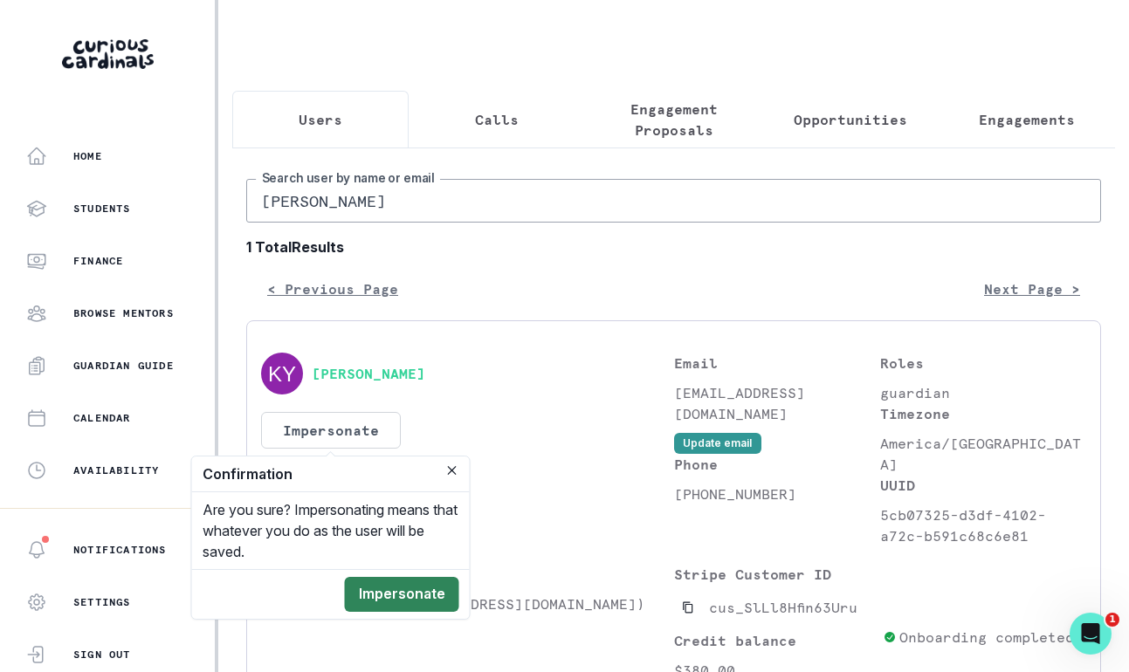
click at [374, 606] on button "Impersonate" at bounding box center [402, 594] width 114 height 35
